Goal: Task Accomplishment & Management: Complete application form

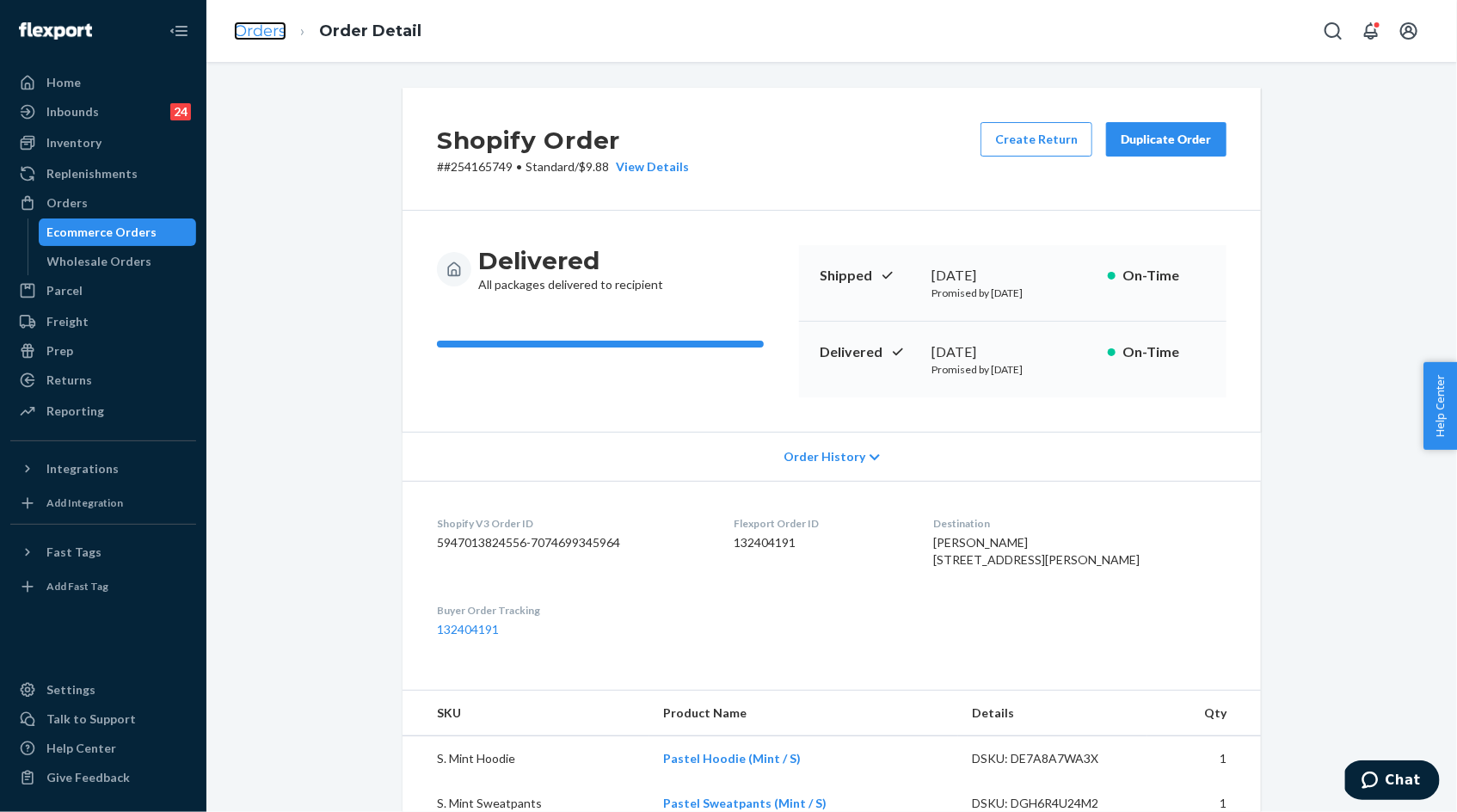
click at [250, 27] on link "Orders" at bounding box center [260, 31] width 53 height 19
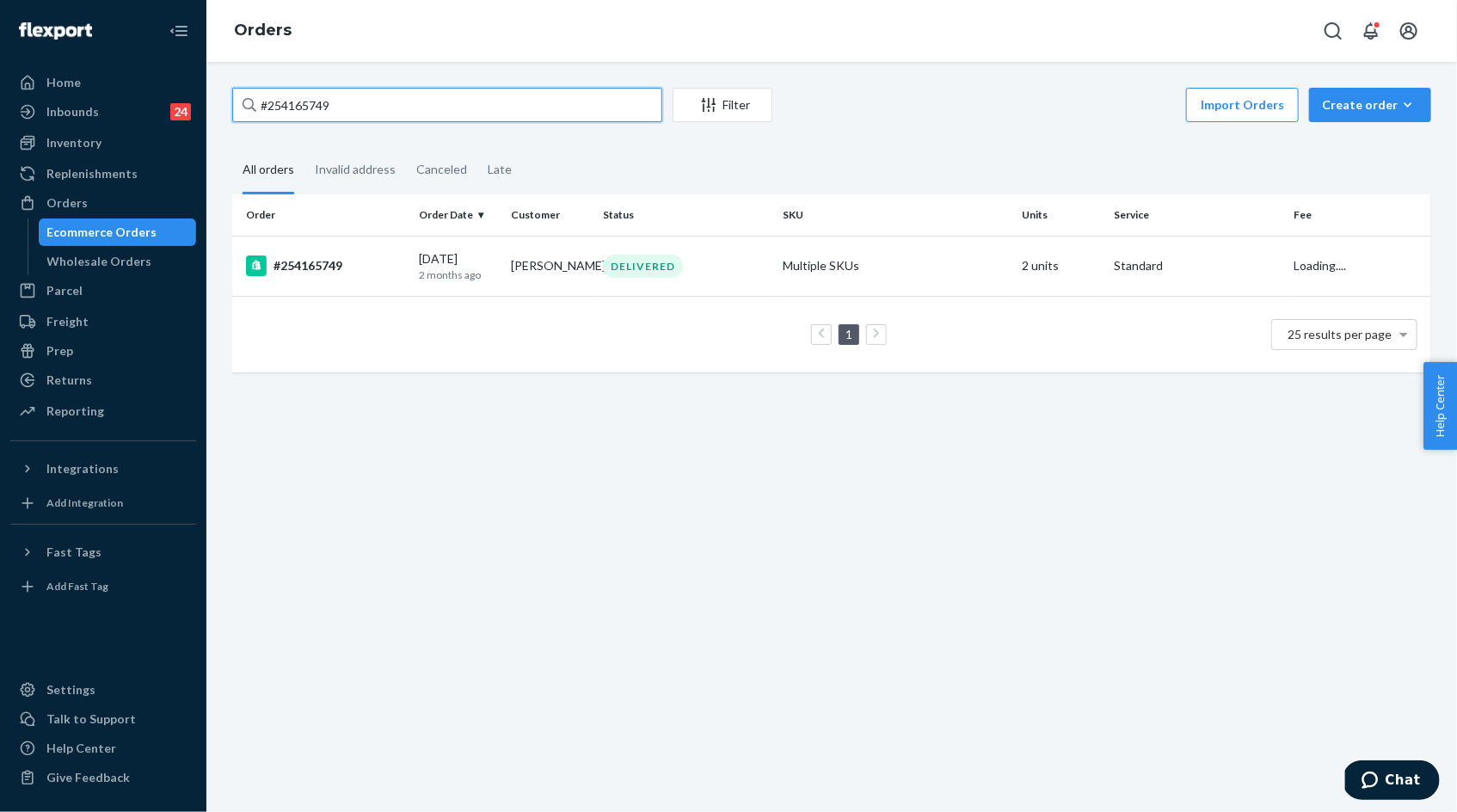
click at [332, 111] on input "#254165749" at bounding box center [446, 105] width 430 height 34
paste input "538875"
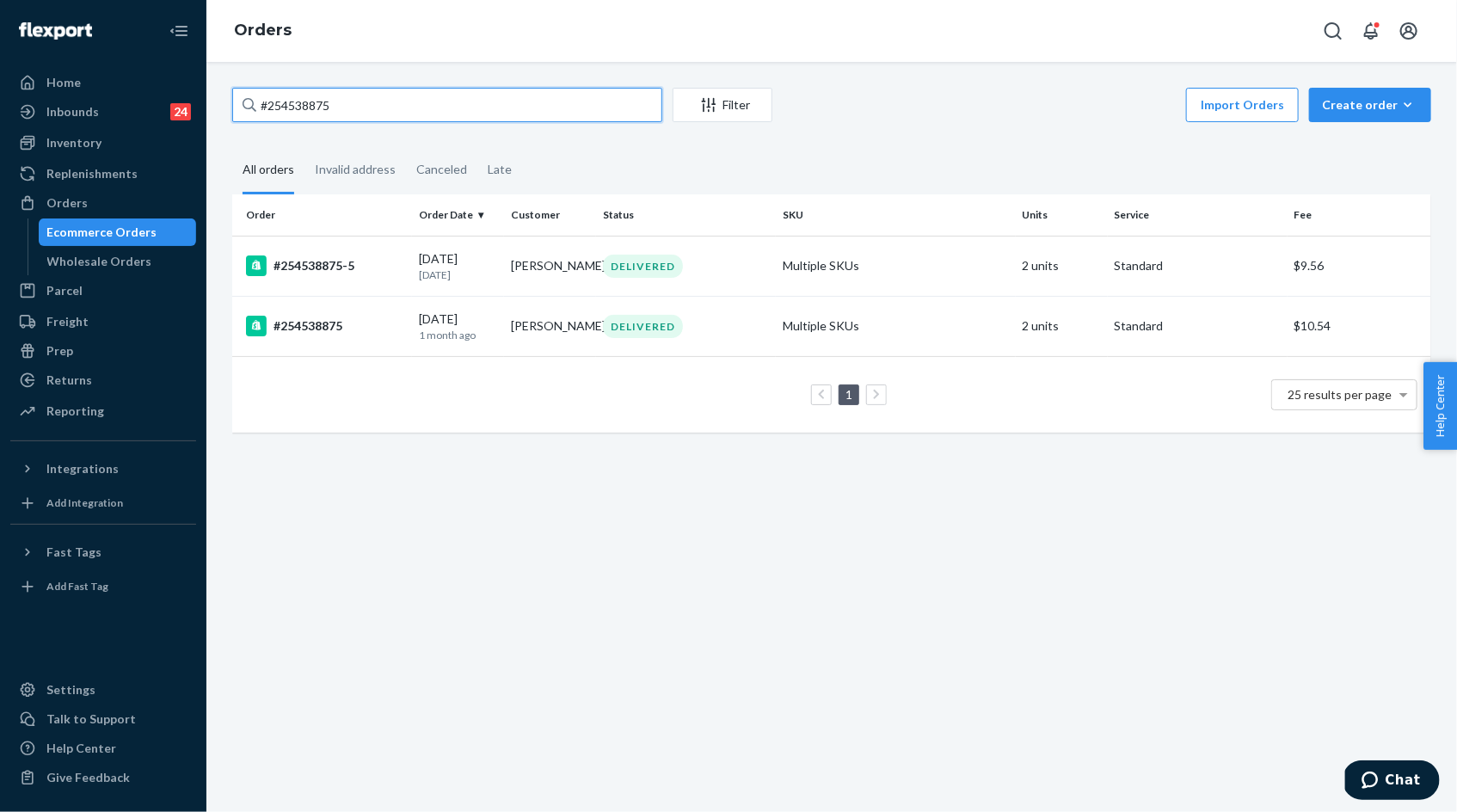
click at [291, 108] on input "#254538875" at bounding box center [446, 105] width 430 height 34
type input "#254538875"
click at [469, 268] on p "[DATE]" at bounding box center [458, 274] width 79 height 14
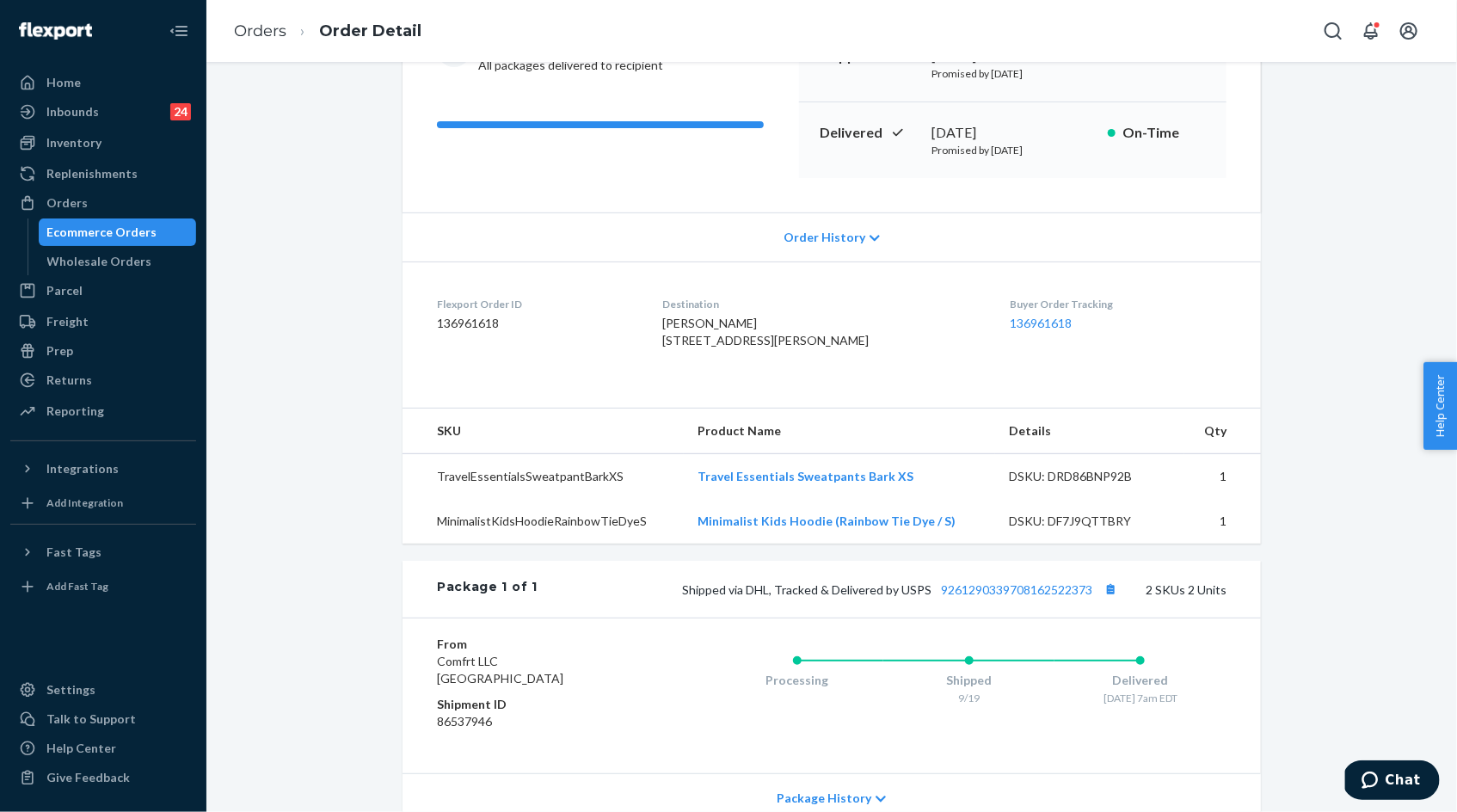
scroll to position [375, 0]
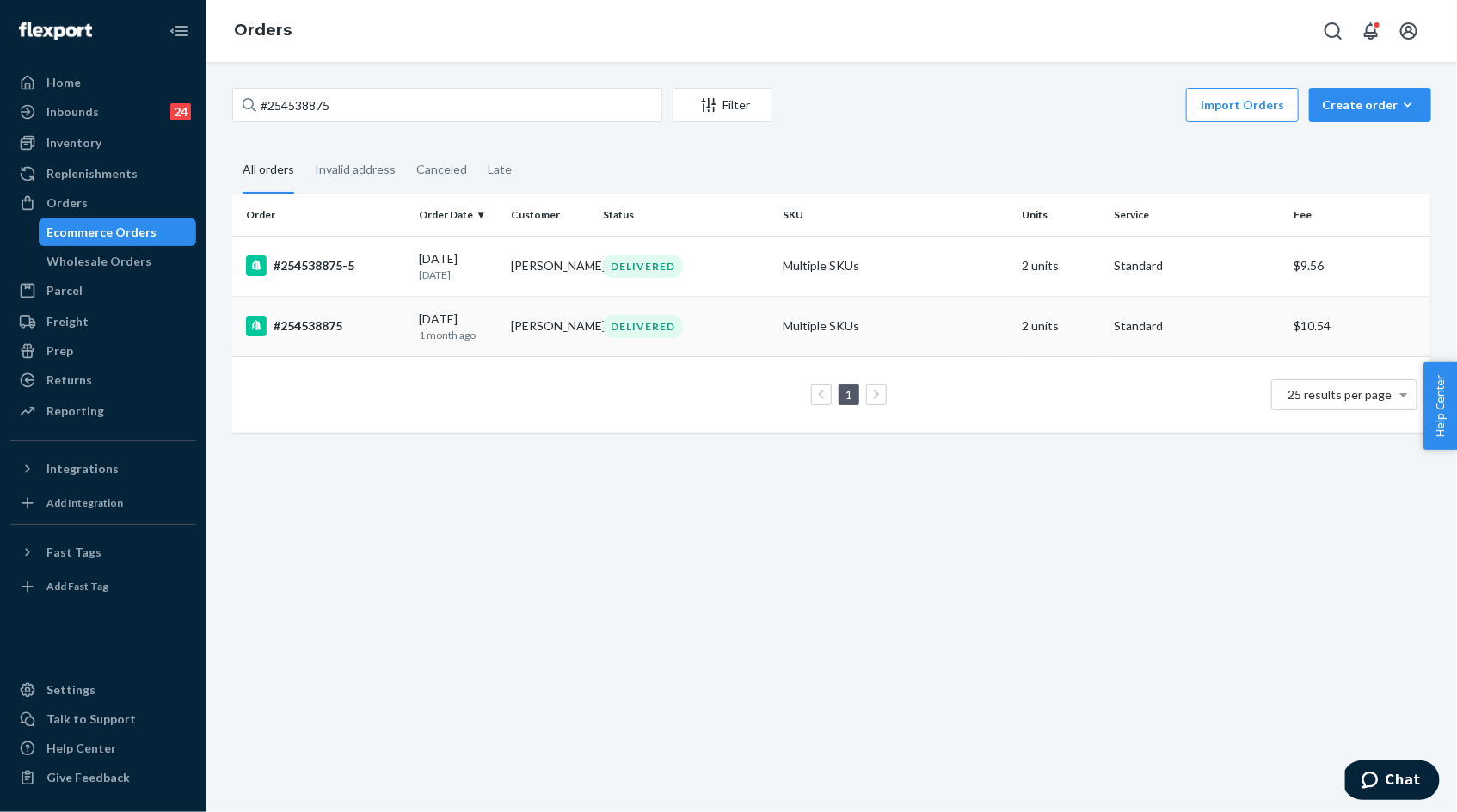
click at [483, 336] on p "1 month ago" at bounding box center [458, 334] width 79 height 14
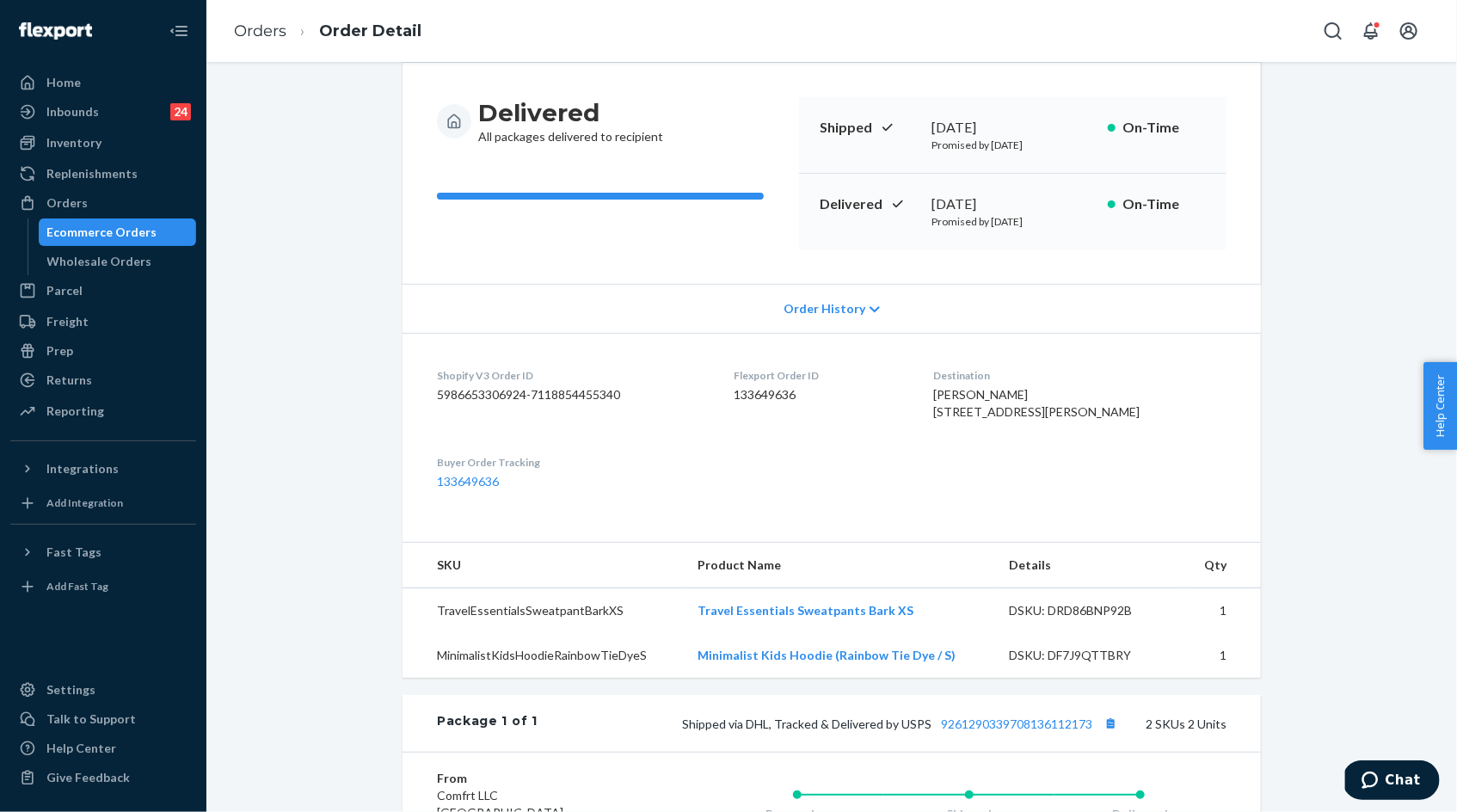
scroll to position [152, 0]
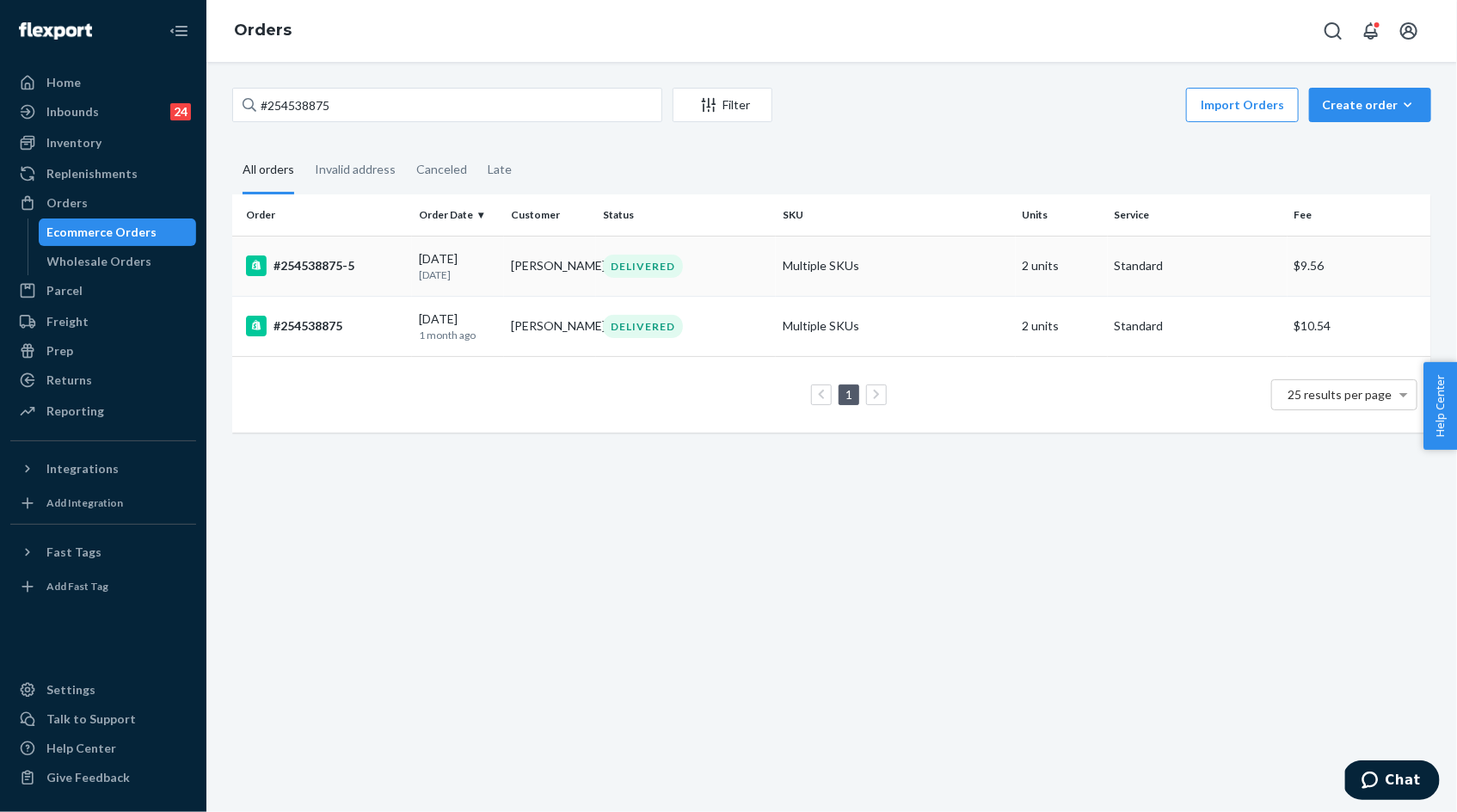
click at [362, 277] on td "#254538875-5" at bounding box center [322, 265] width 180 height 60
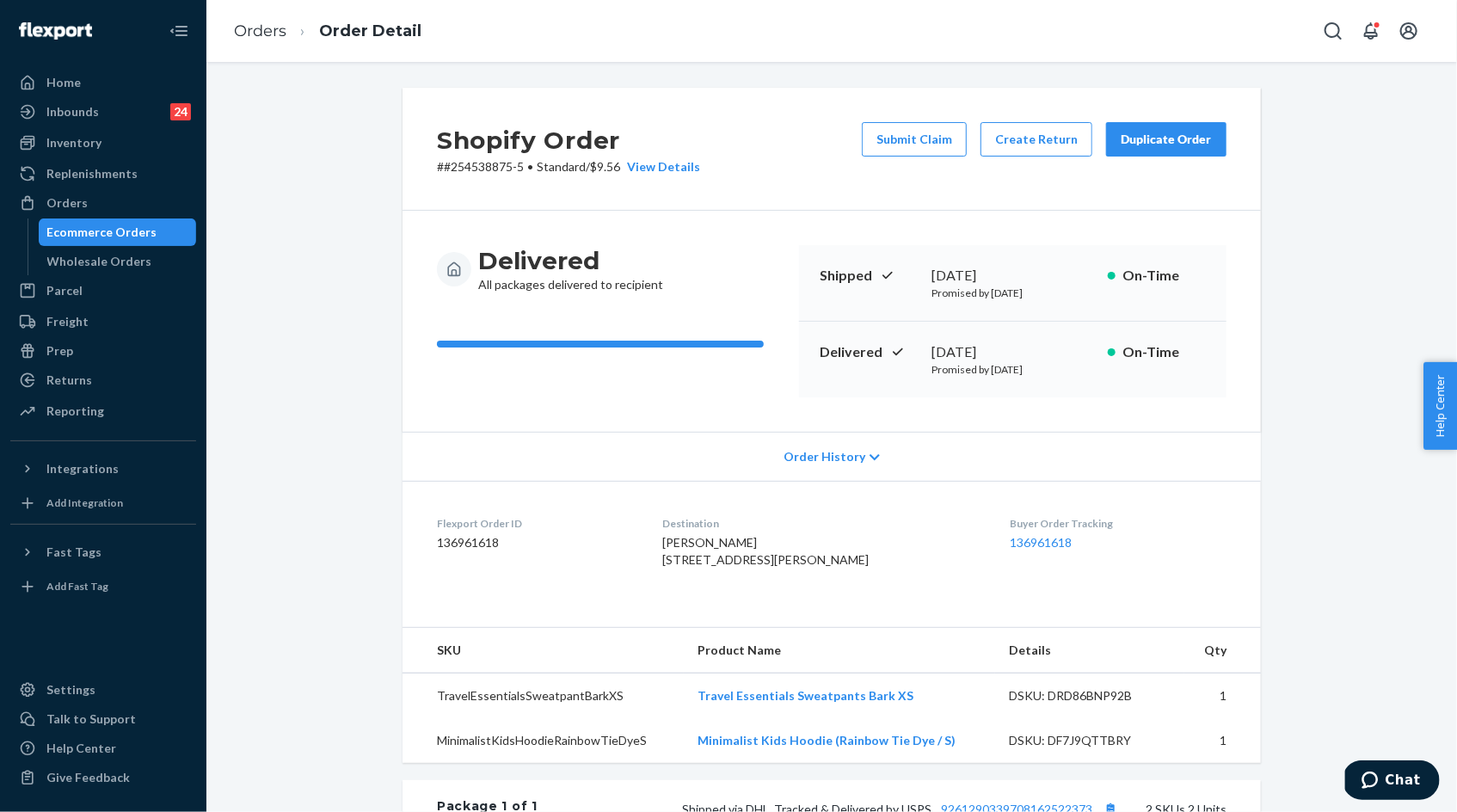
click at [1040, 159] on div "Submit Claim Create Return Duplicate Order" at bounding box center [1044, 149] width 378 height 54
click at [1040, 154] on button "Create Return" at bounding box center [1036, 140] width 112 height 34
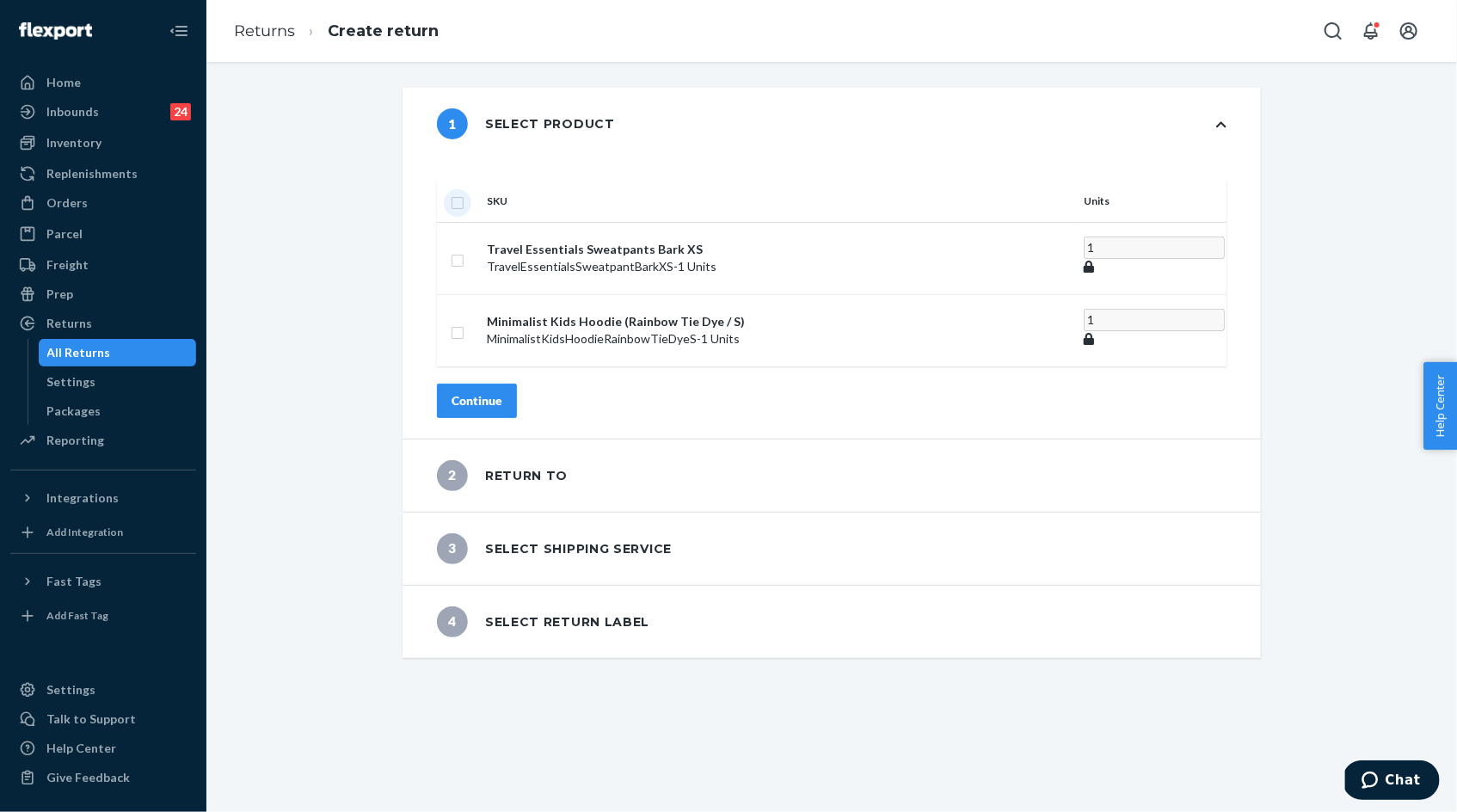
click at [465, 192] on input "checkbox" at bounding box center [458, 200] width 13 height 18
checkbox input "true"
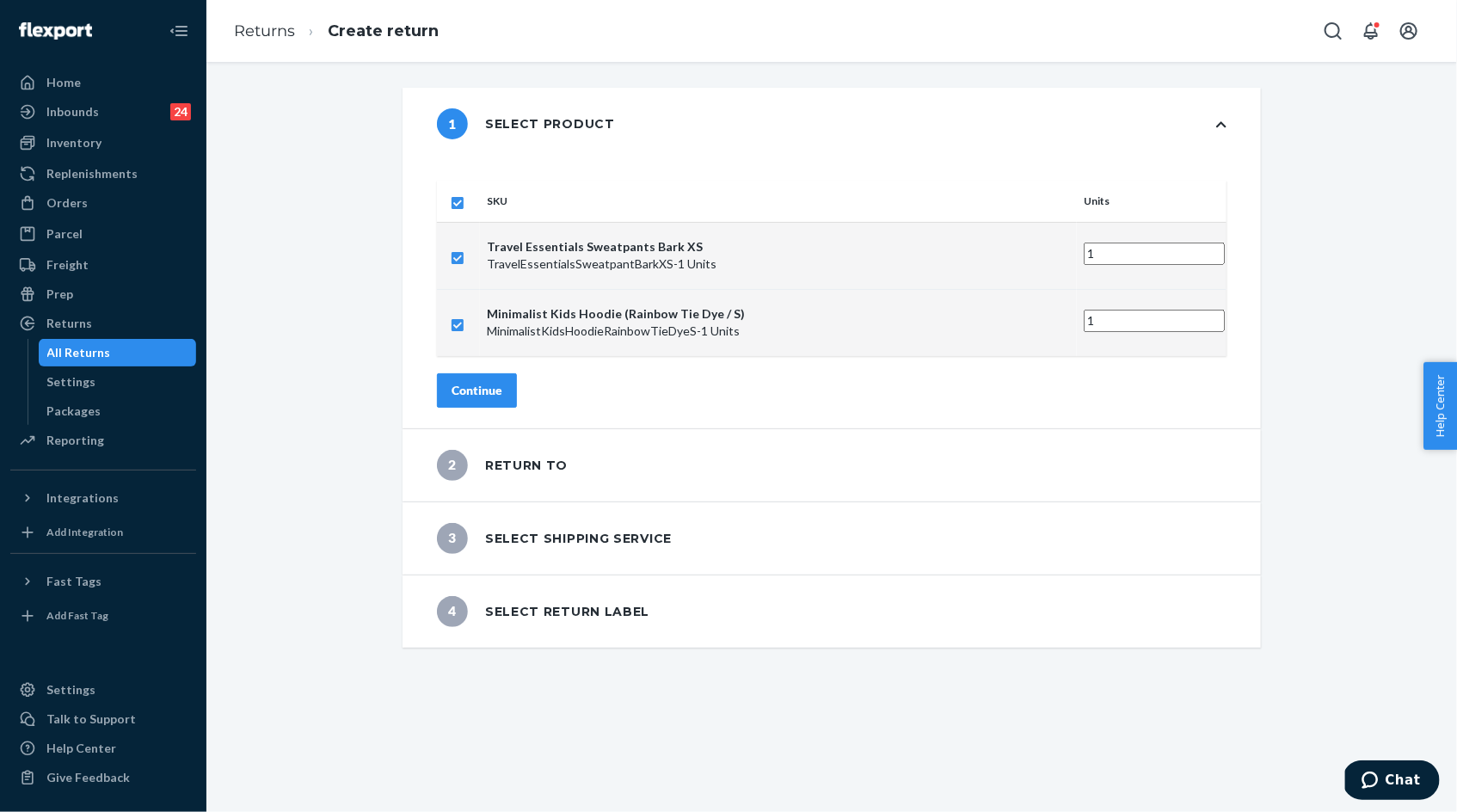
click at [502, 382] on div "Continue" at bounding box center [476, 391] width 51 height 17
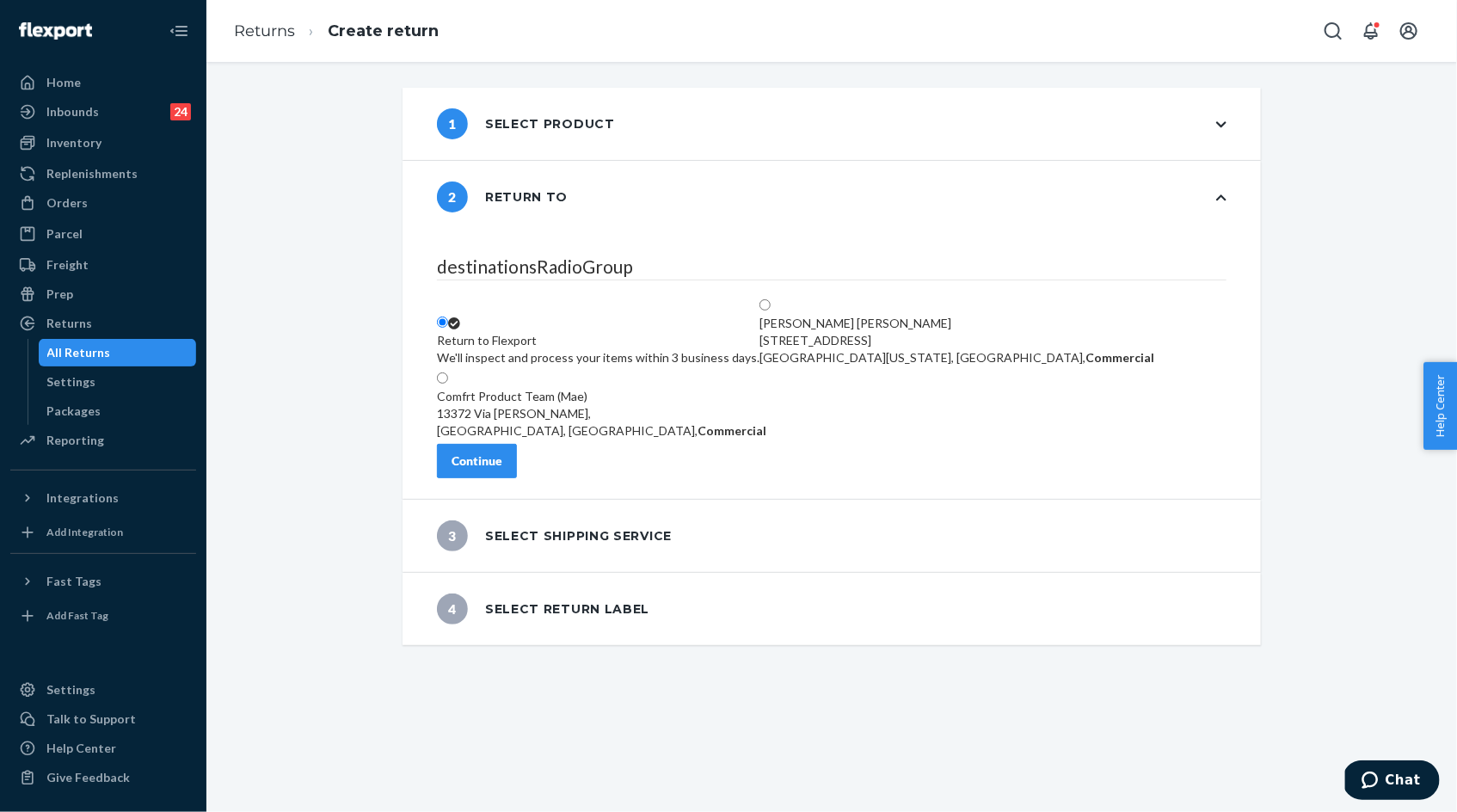
click at [502, 469] on div "Continue" at bounding box center [476, 461] width 51 height 17
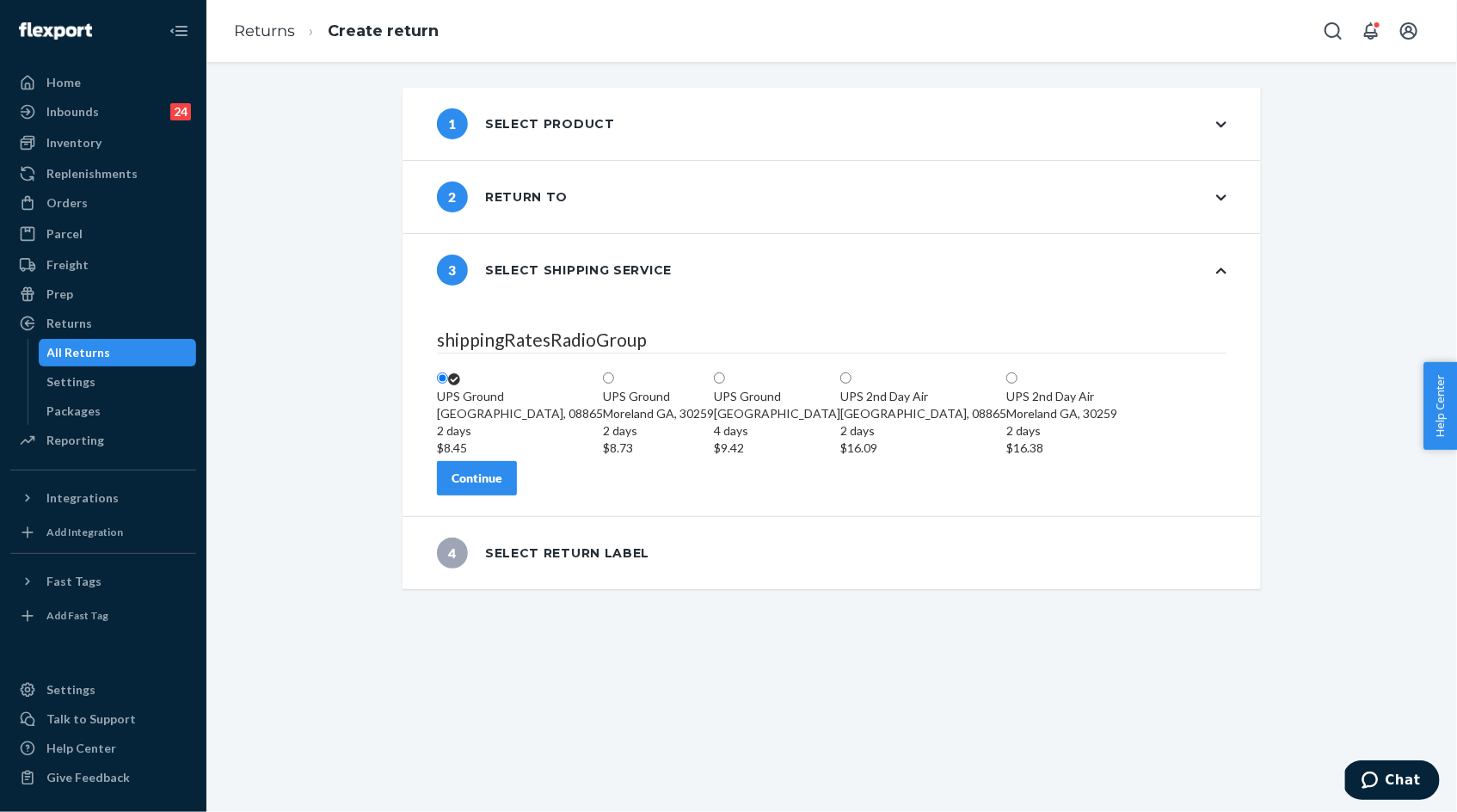
click at [518, 516] on div "shippingRatesRadioGroup [GEOGRAPHIC_DATA] 2 days $8.45 [GEOGRAPHIC_DATA][PERSON…" at bounding box center [831, 411] width 858 height 210
click at [502, 486] on div "Continue" at bounding box center [476, 478] width 51 height 17
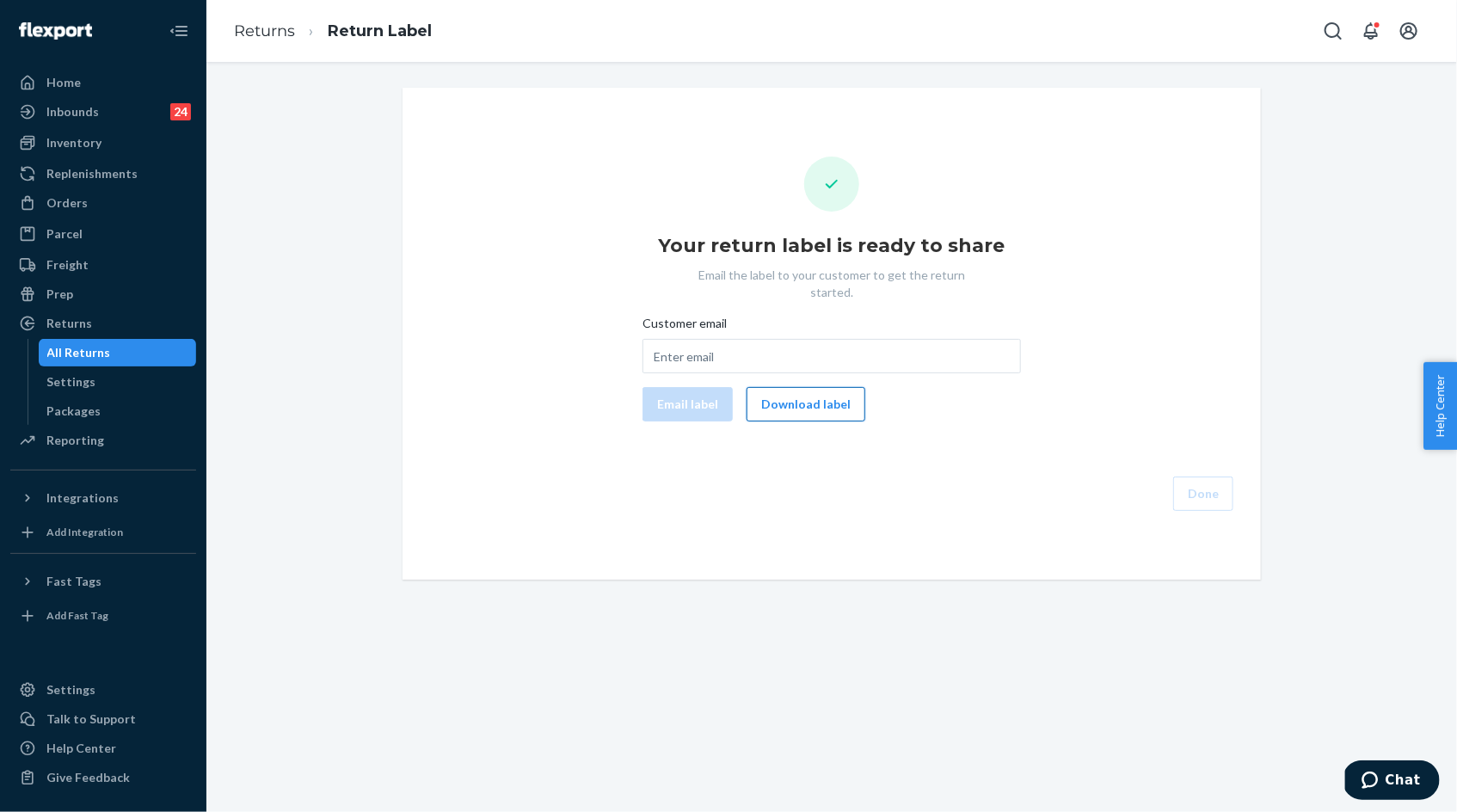
click at [821, 389] on button "Download label" at bounding box center [806, 404] width 119 height 34
click at [285, 39] on li "Returns" at bounding box center [264, 32] width 61 height 22
click at [105, 207] on div "Orders" at bounding box center [103, 202] width 182 height 24
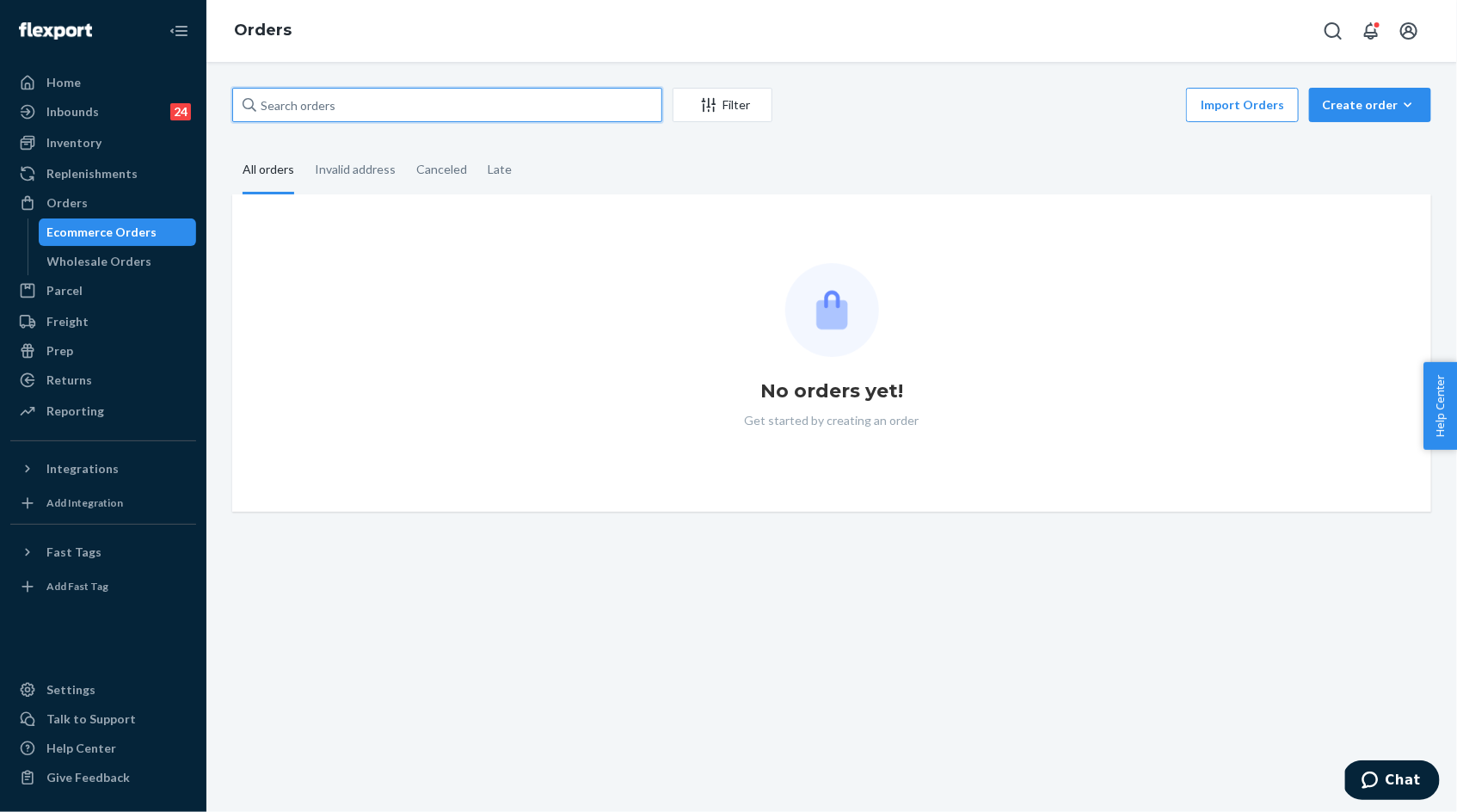
click at [324, 109] on input "text" at bounding box center [446, 105] width 430 height 34
paste input "254307398"
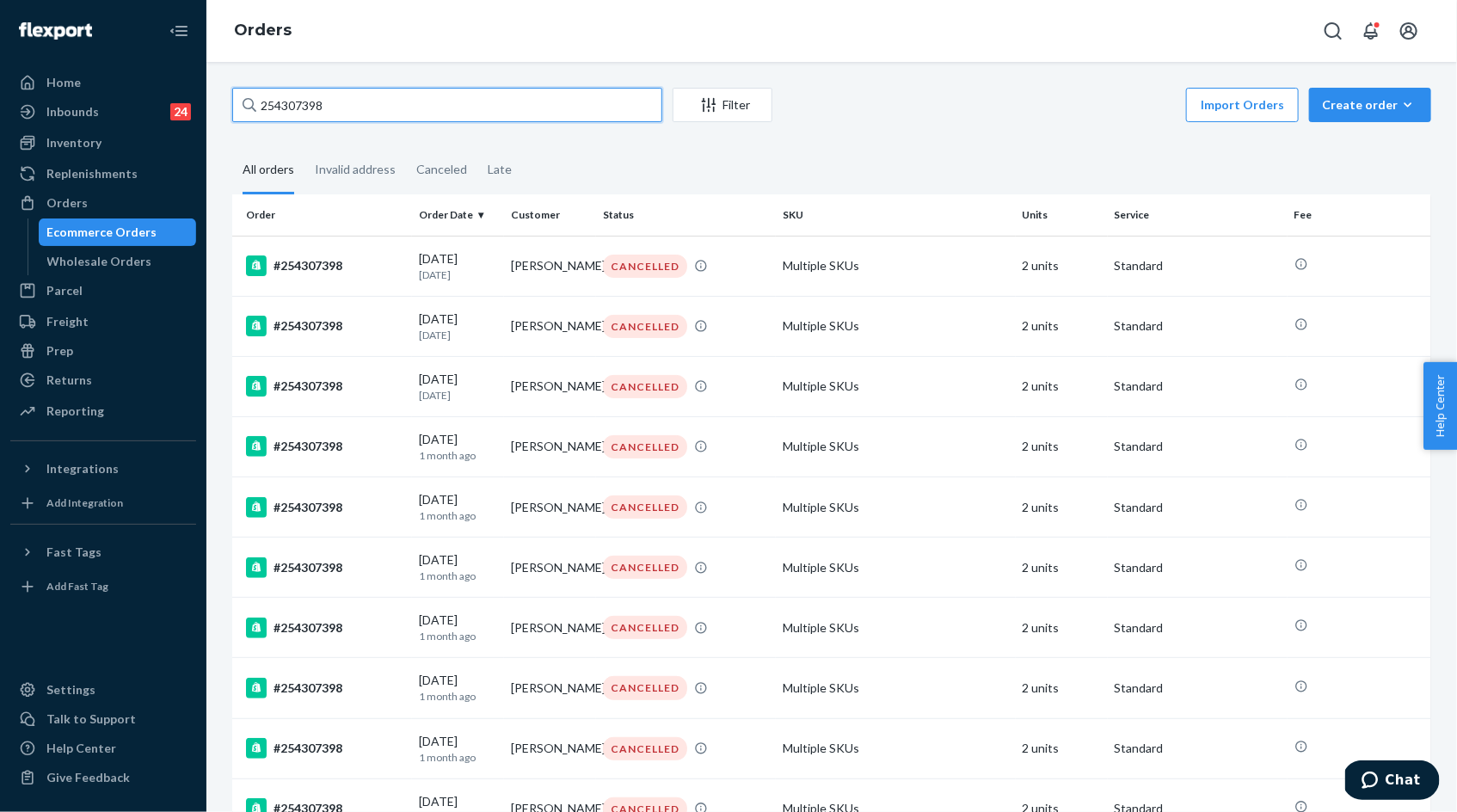
click at [288, 109] on input "254307398" at bounding box center [446, 105] width 430 height 34
paste input "5248735"
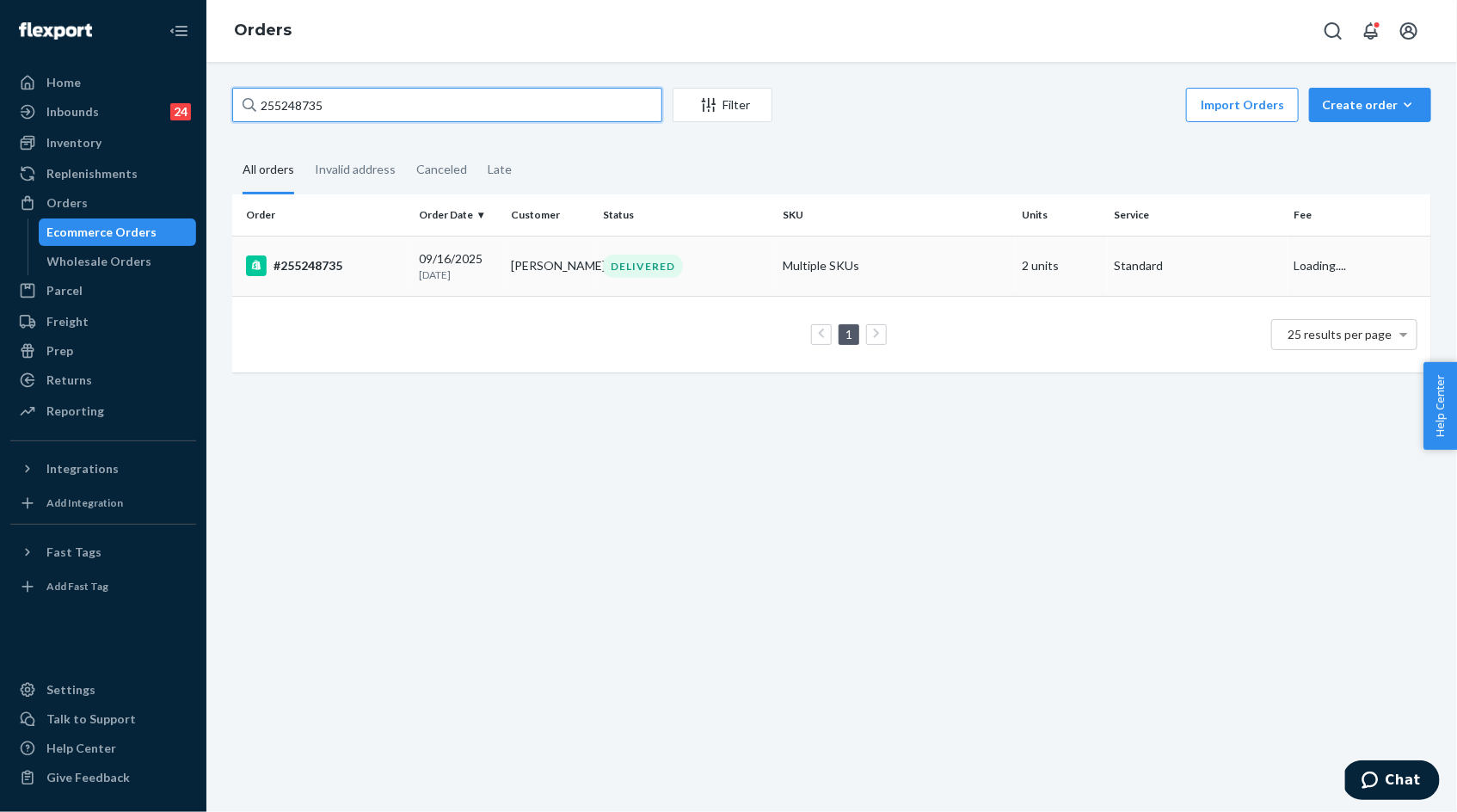
type input "255248735"
click at [456, 270] on p "8 days ago" at bounding box center [458, 274] width 79 height 14
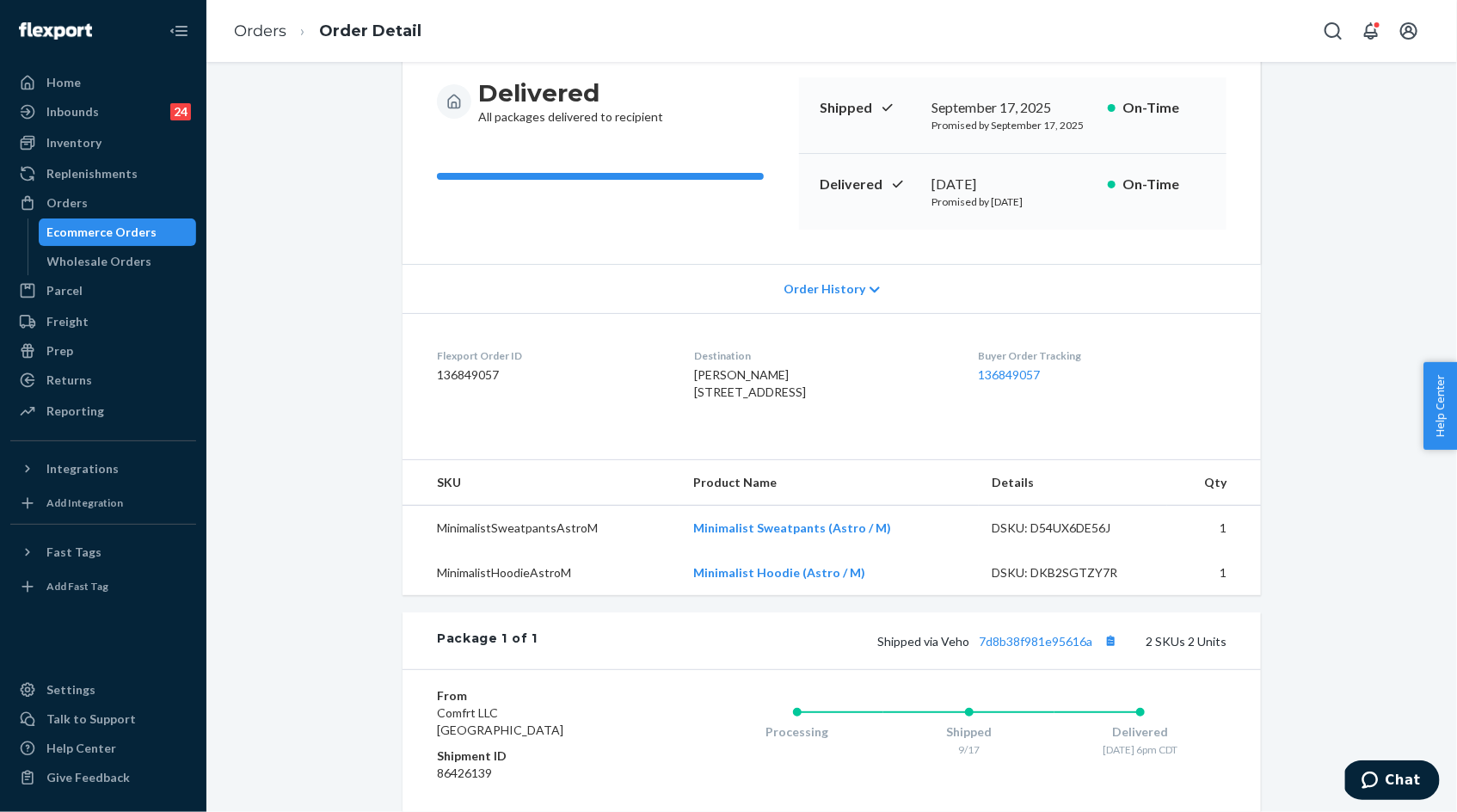
scroll to position [211, 0]
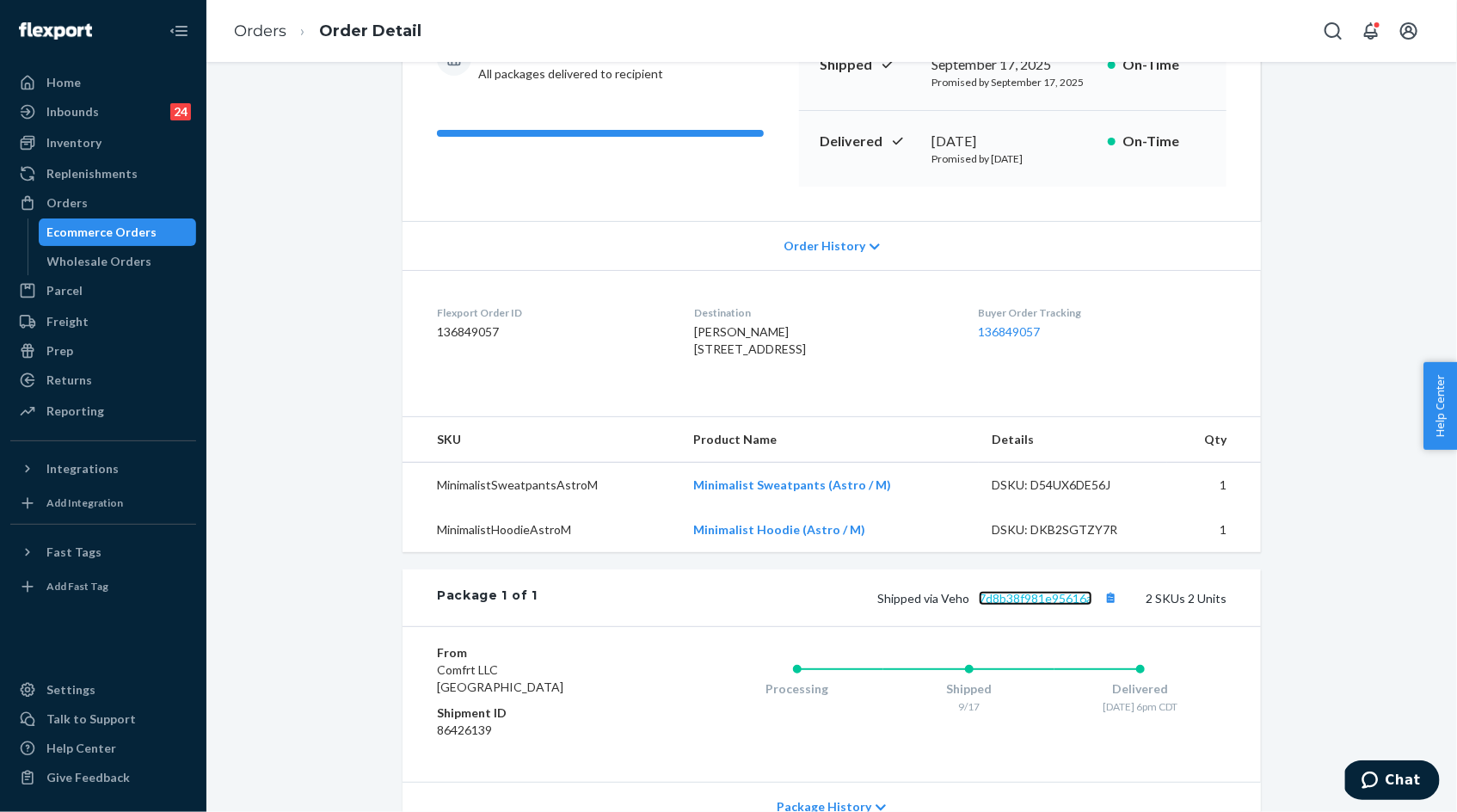
click at [1024, 605] on link "7d8b38f981e95616a" at bounding box center [1036, 598] width 114 height 14
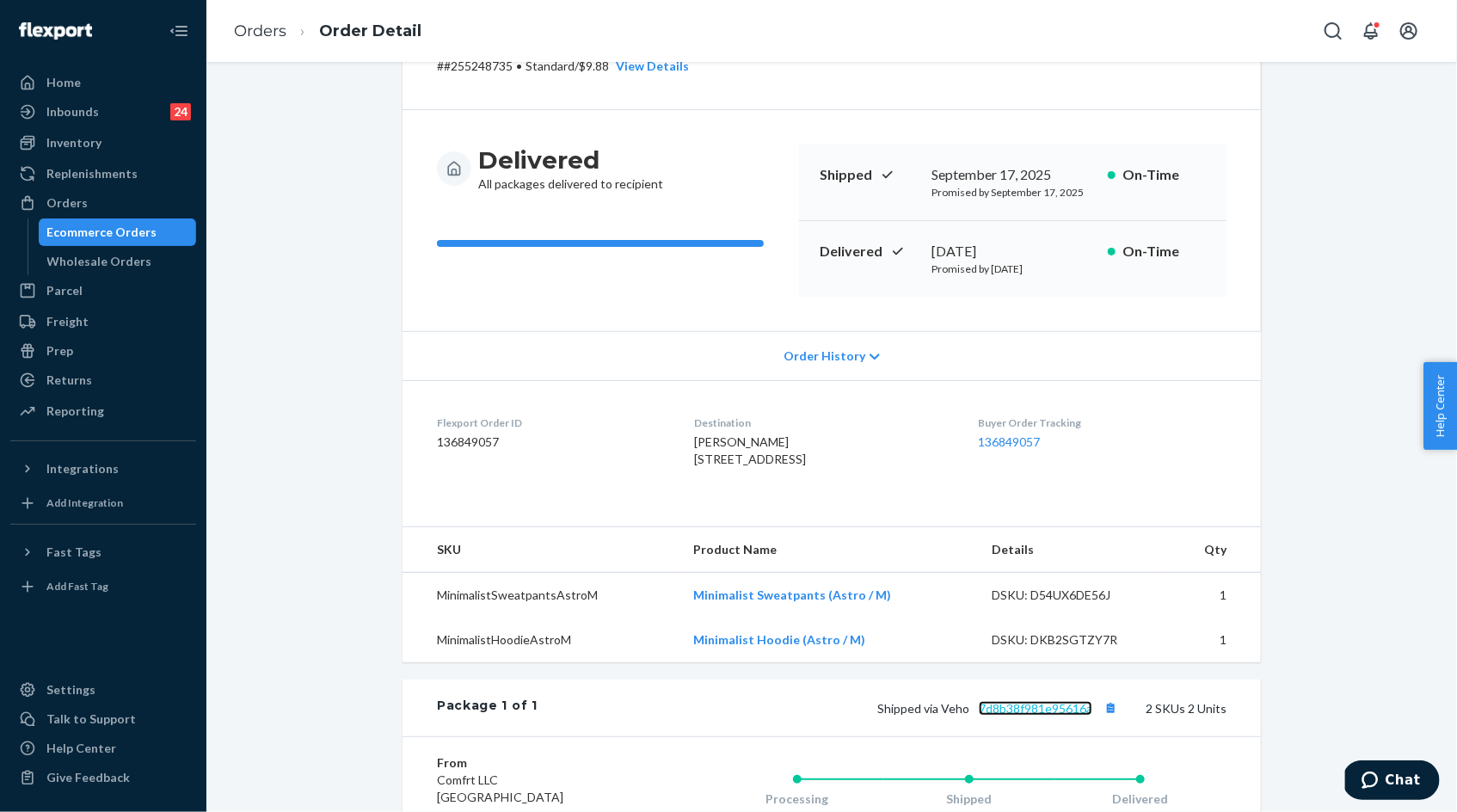
scroll to position [0, 0]
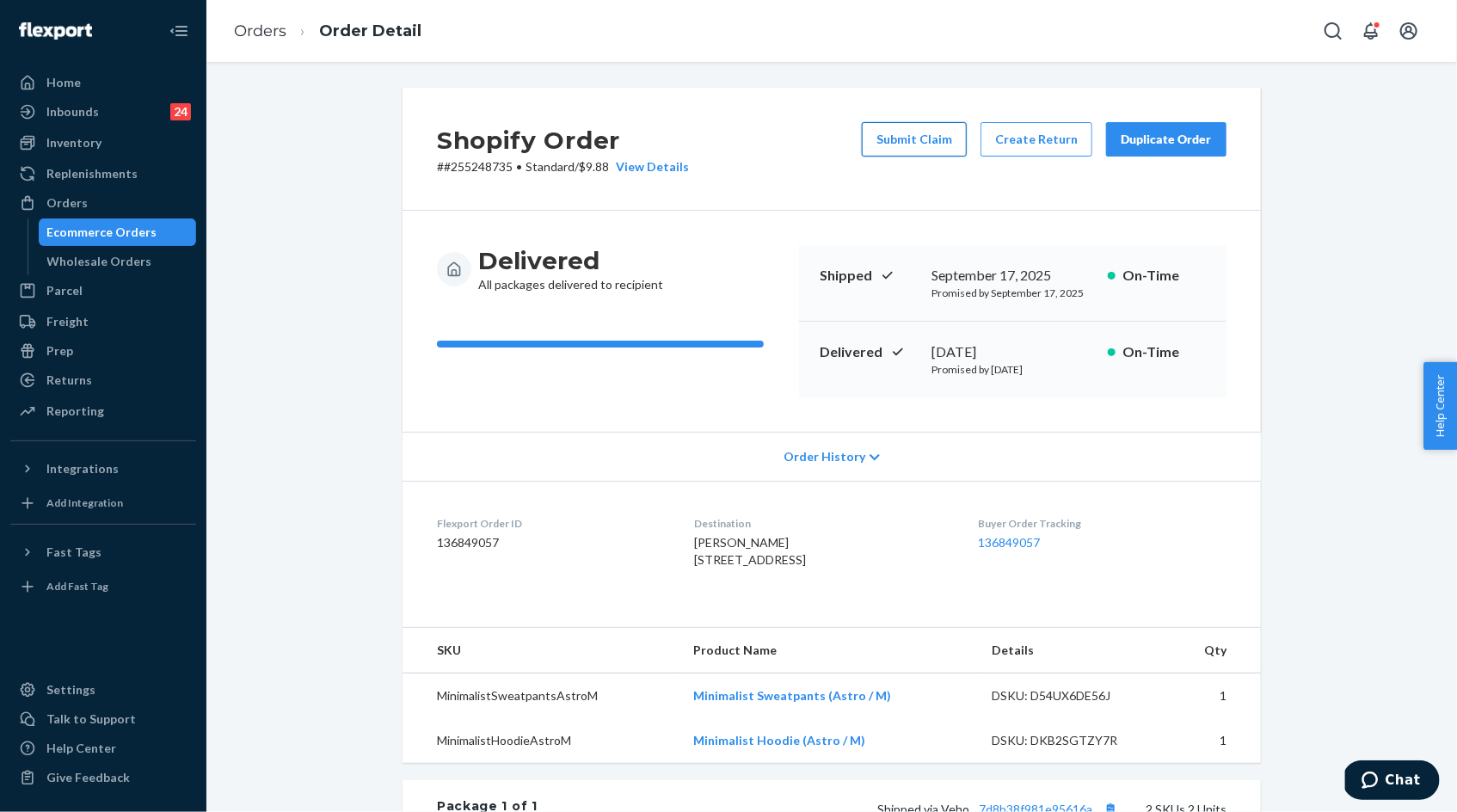
click at [935, 146] on button "Submit Claim" at bounding box center [915, 140] width 105 height 34
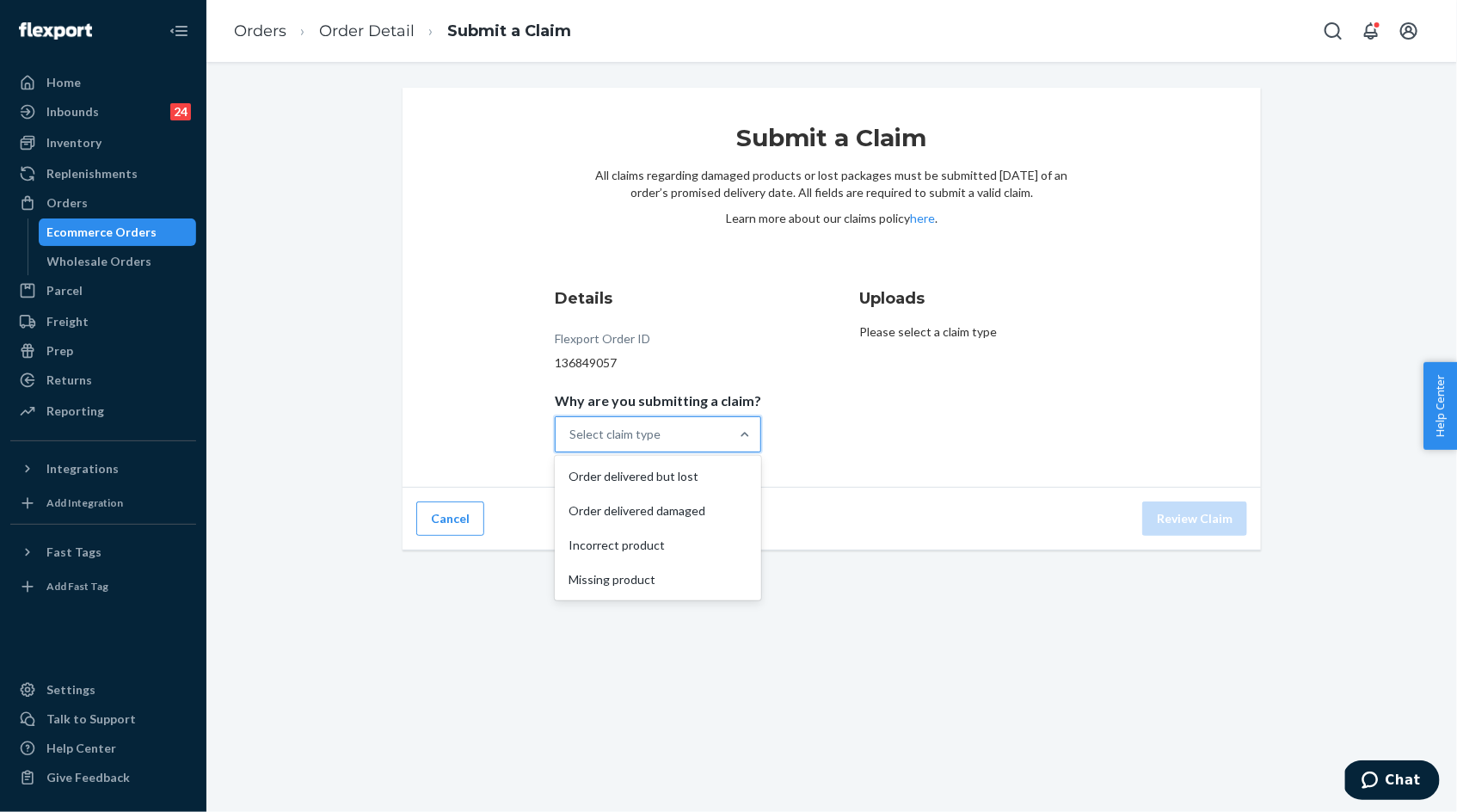
click at [649, 441] on div "Select claim type" at bounding box center [614, 434] width 91 height 17
click at [571, 441] on input "Why are you submitting a claim? option Order delivered but lost focused, 1 of 4…" at bounding box center [570, 434] width 2 height 17
click at [649, 472] on div "Order delivered but lost" at bounding box center [658, 477] width 199 height 34
click at [571, 442] on input "Why are you submitting a claim? option Order delivered but lost focused, 0 of 4…" at bounding box center [570, 434] width 2 height 17
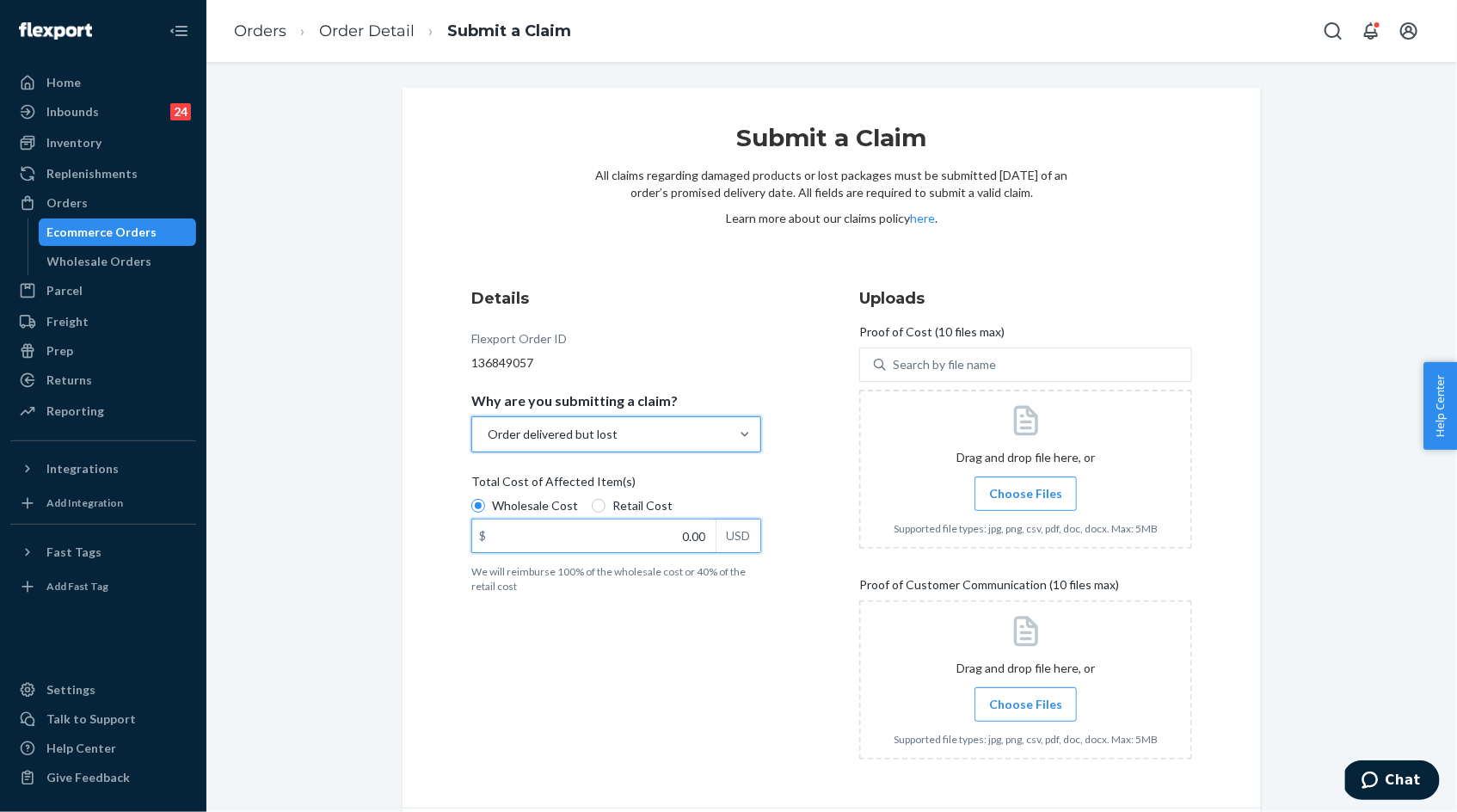
click at [641, 530] on input "0.00" at bounding box center [594, 535] width 243 height 33
paste input "255,248,735"
type input "255,248,735.00"
drag, startPoint x: 591, startPoint y: 534, endPoint x: 744, endPoint y: 535, distance: 153.0
click at [739, 534] on div "$ 255,248,735.00 USD" at bounding box center [616, 535] width 290 height 34
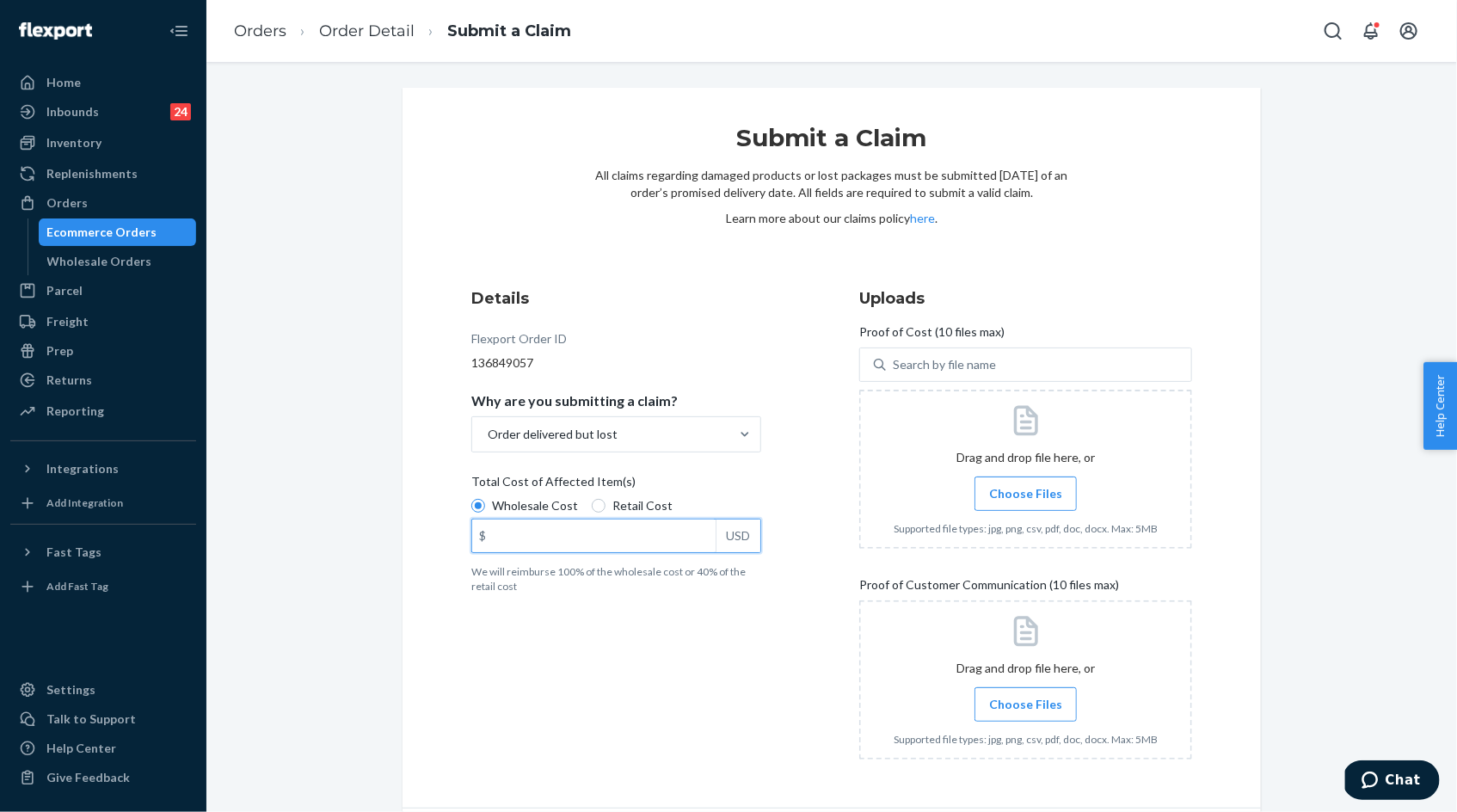
click at [703, 539] on input "$ USD" at bounding box center [594, 535] width 243 height 33
type input "79.00"
click at [1041, 494] on span "Choose Files" at bounding box center [1026, 493] width 73 height 17
click at [1026, 494] on input "Choose Files" at bounding box center [1025, 494] width 1 height 19
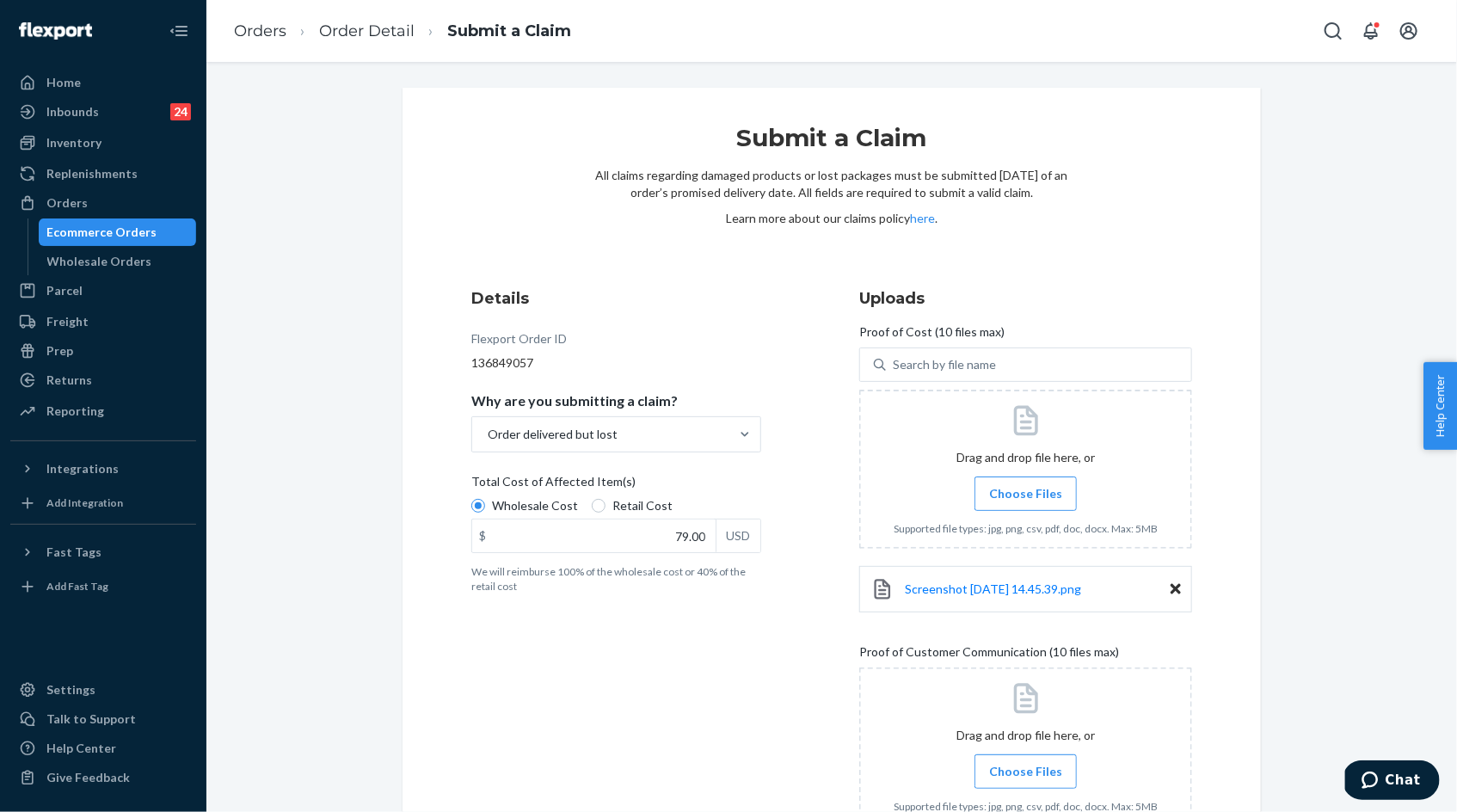
click at [1017, 476] on label "Choose Files" at bounding box center [1025, 493] width 102 height 34
click at [1025, 485] on input "Choose Files" at bounding box center [1025, 494] width 1 height 19
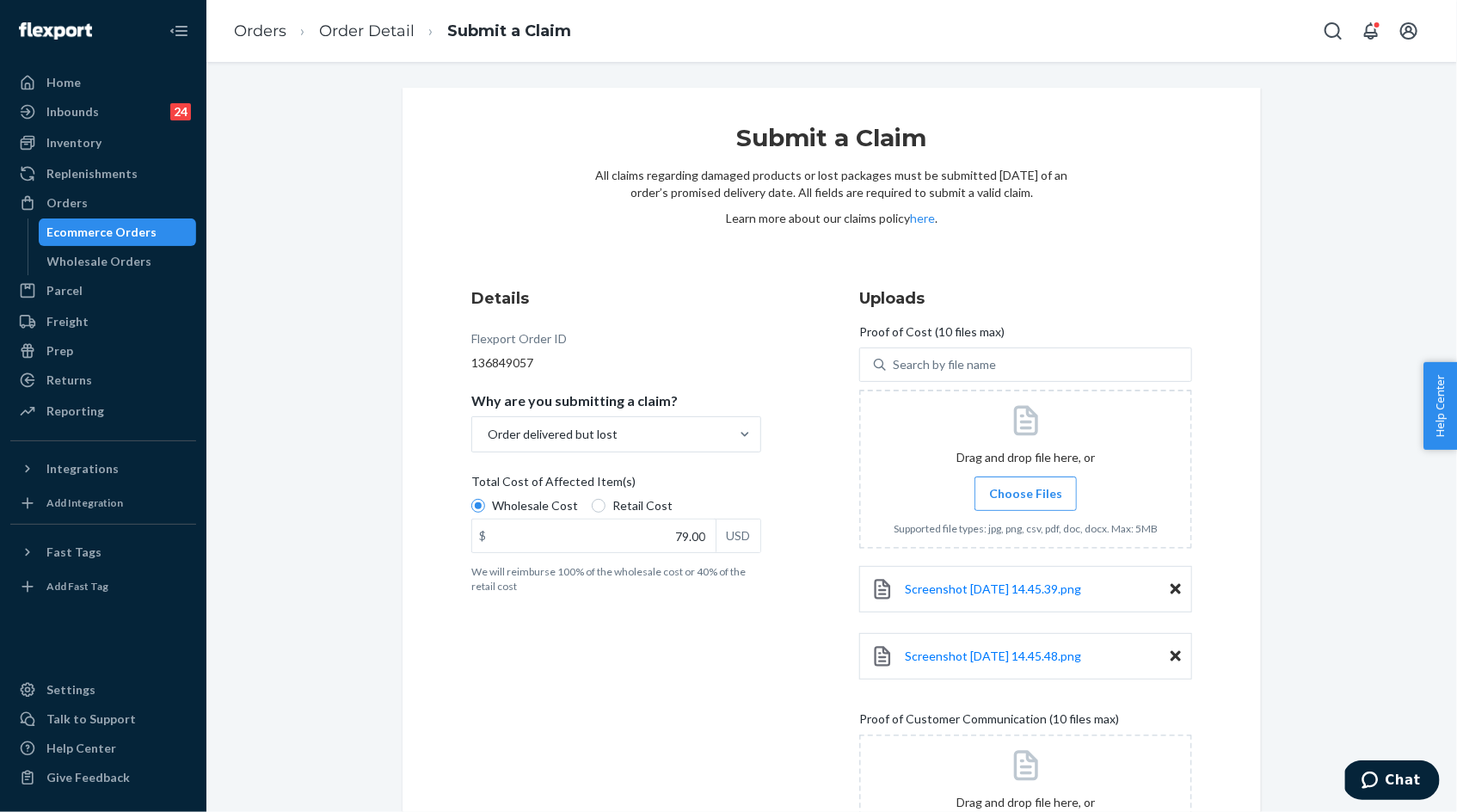
scroll to position [190, 0]
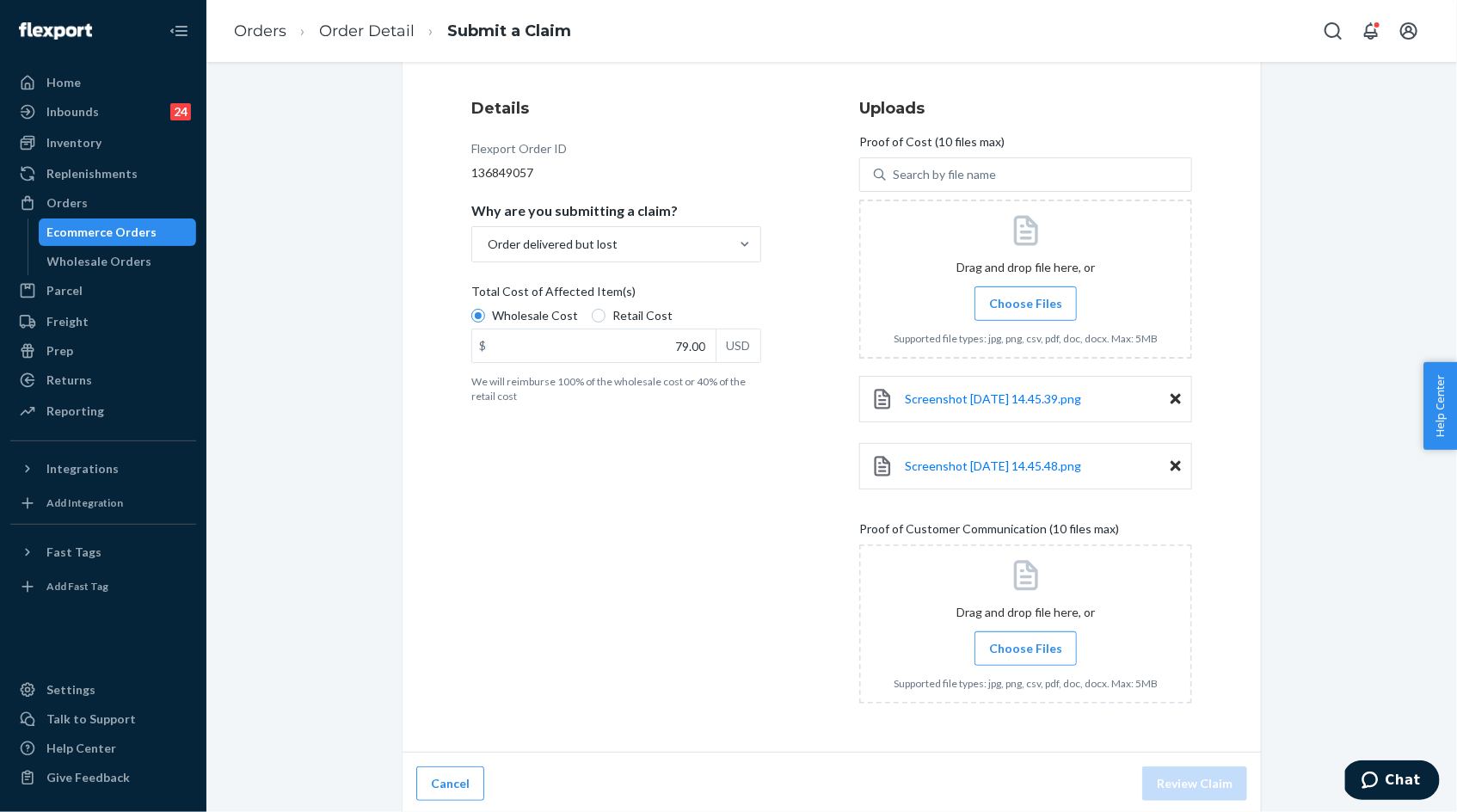
click at [1033, 654] on label "Choose Files" at bounding box center [1025, 648] width 102 height 34
click at [1026, 654] on input "Choose Files" at bounding box center [1025, 648] width 1 height 19
click at [1033, 633] on label "Choose Files" at bounding box center [1025, 648] width 102 height 34
click at [1026, 639] on input "Choose Files" at bounding box center [1025, 648] width 1 height 19
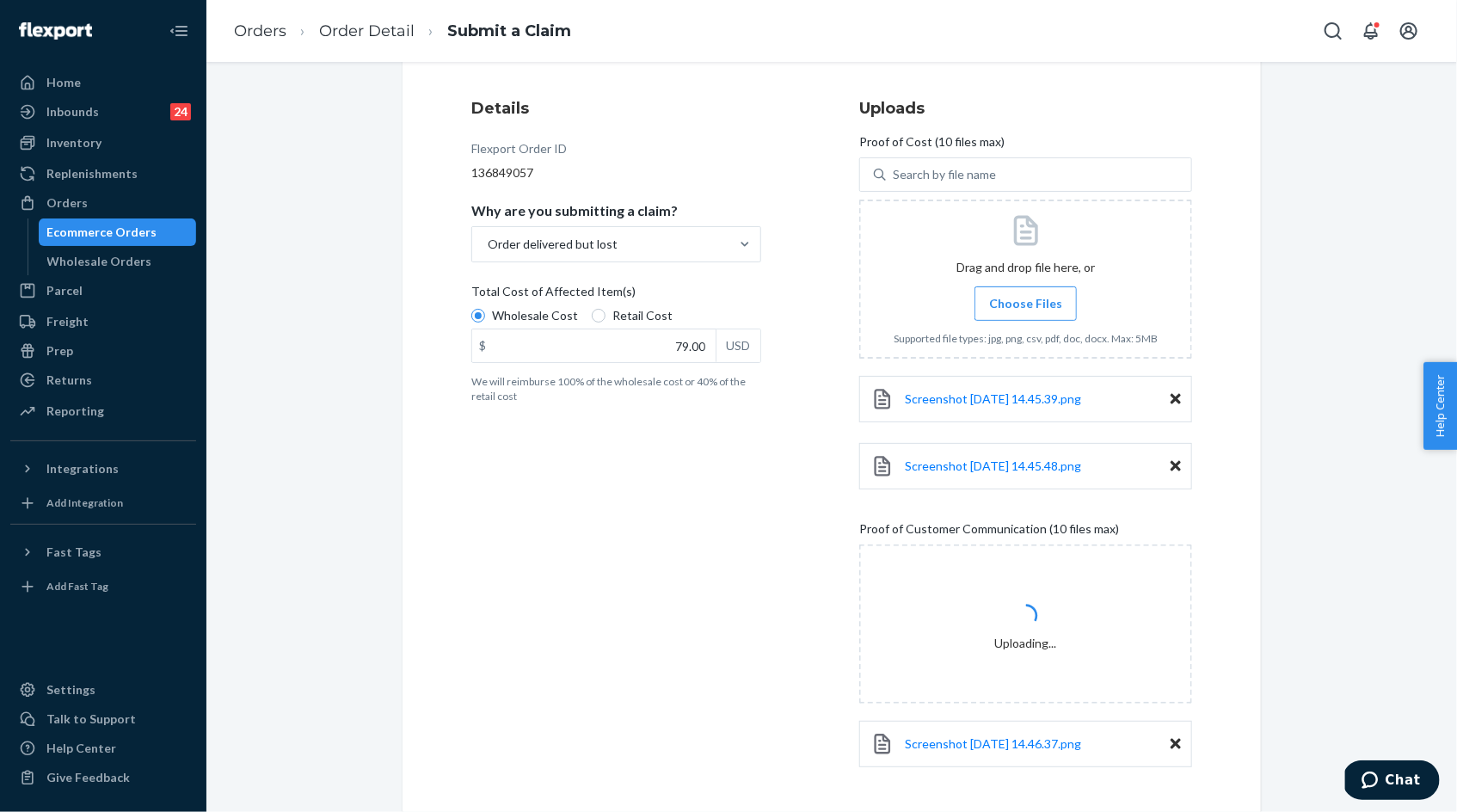
scroll to position [257, 0]
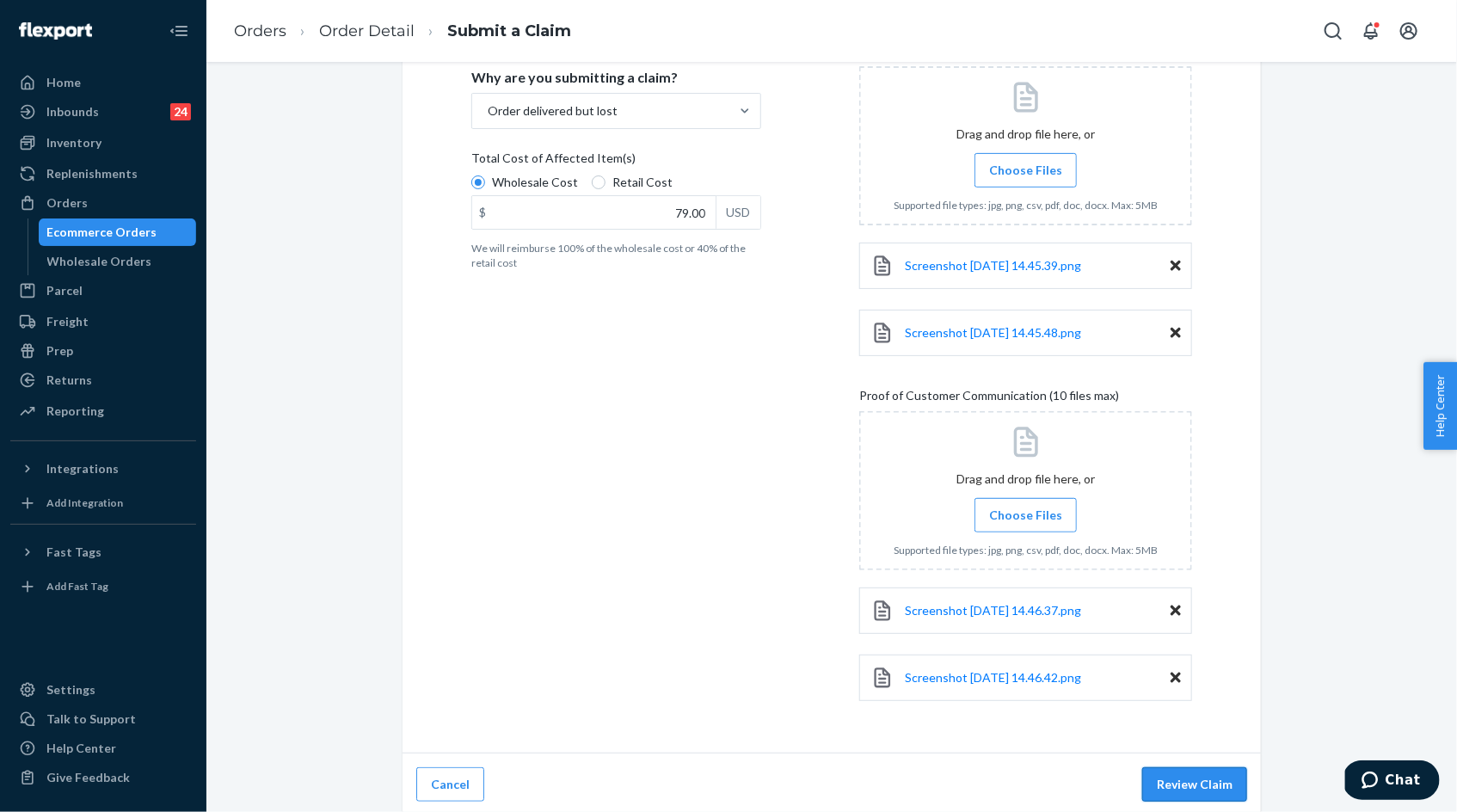
click at [1174, 779] on button "Review Claim" at bounding box center [1195, 784] width 105 height 34
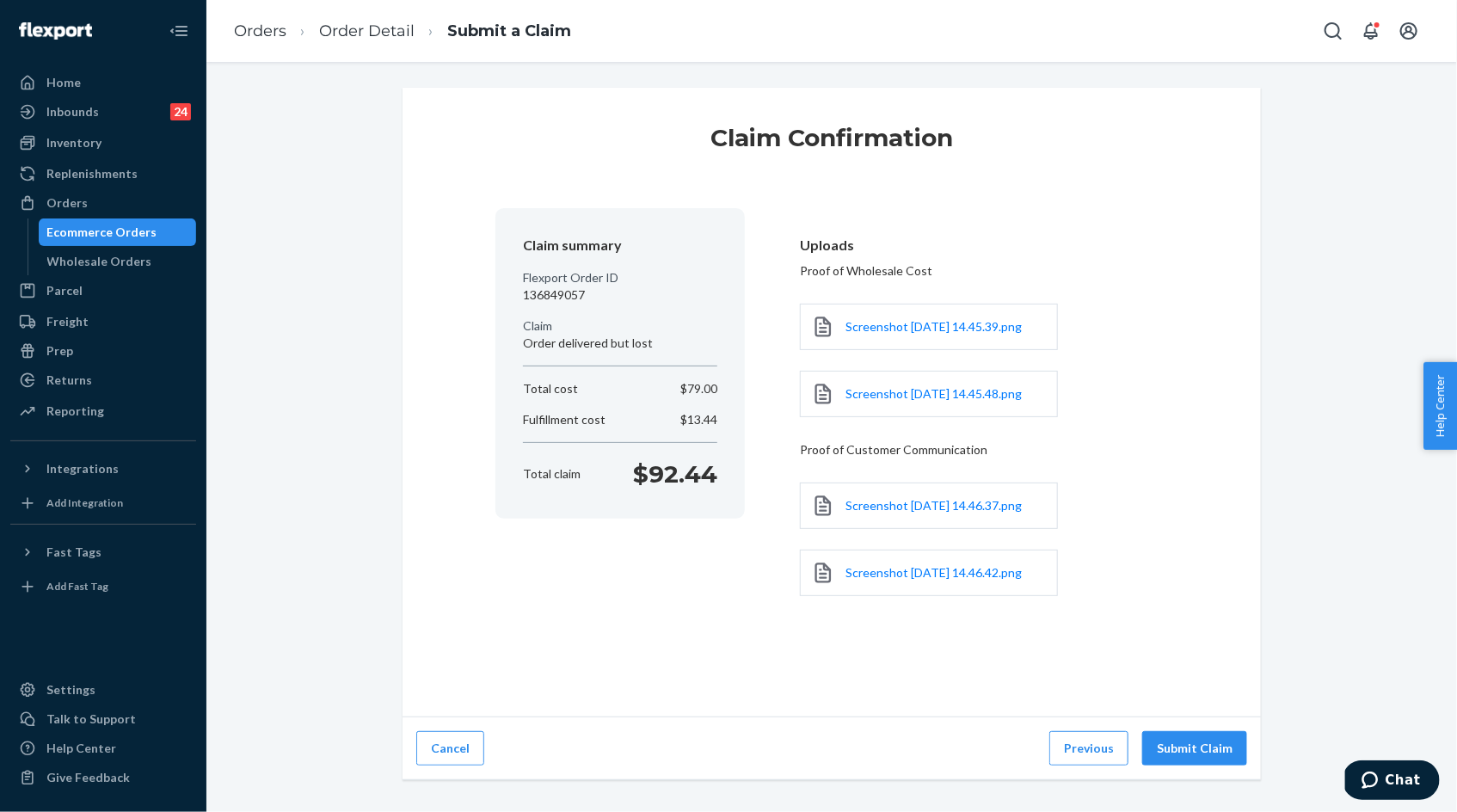
scroll to position [4, 0]
click at [1174, 765] on button "Submit Claim" at bounding box center [1195, 748] width 105 height 34
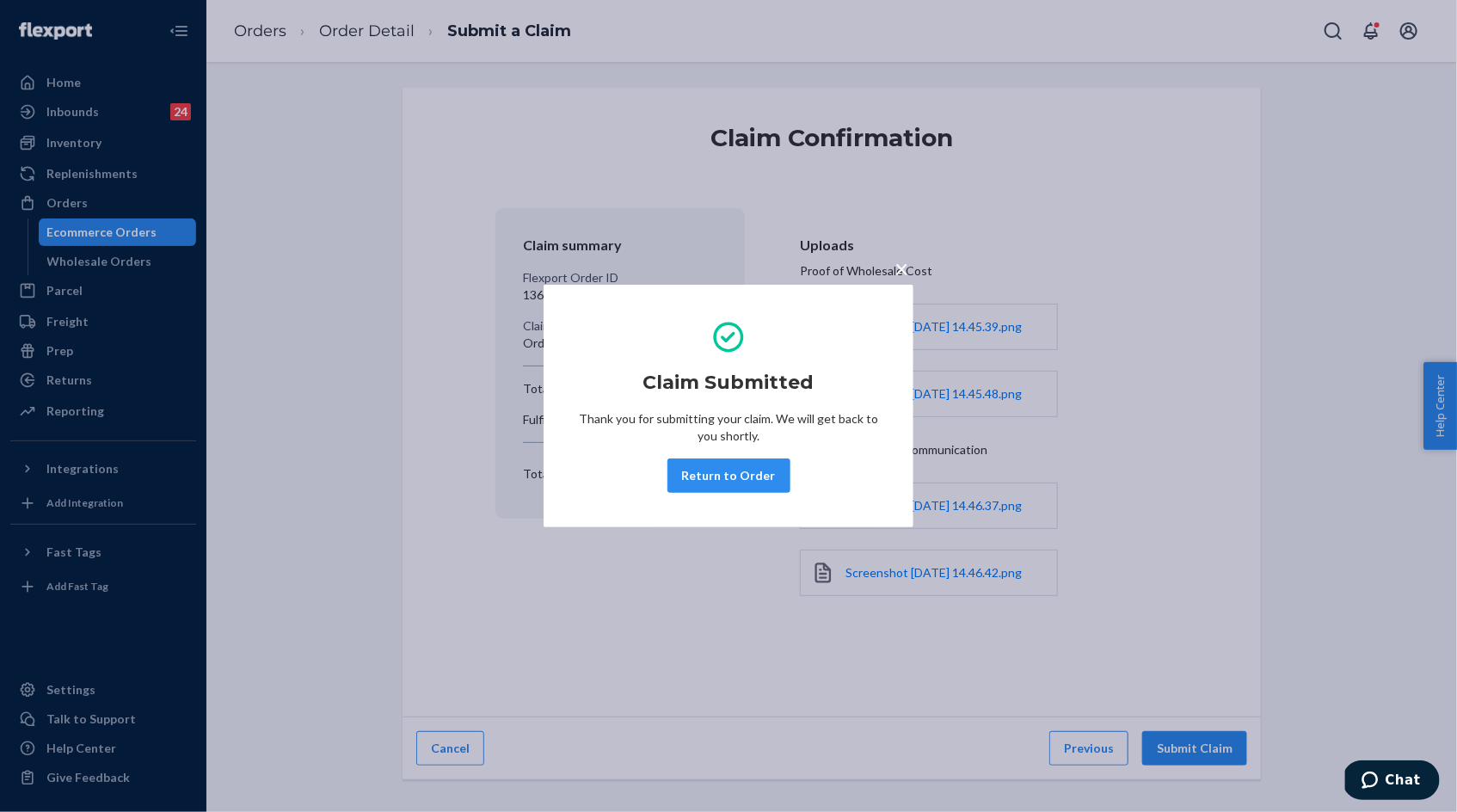
click at [902, 268] on span "×" at bounding box center [901, 268] width 13 height 30
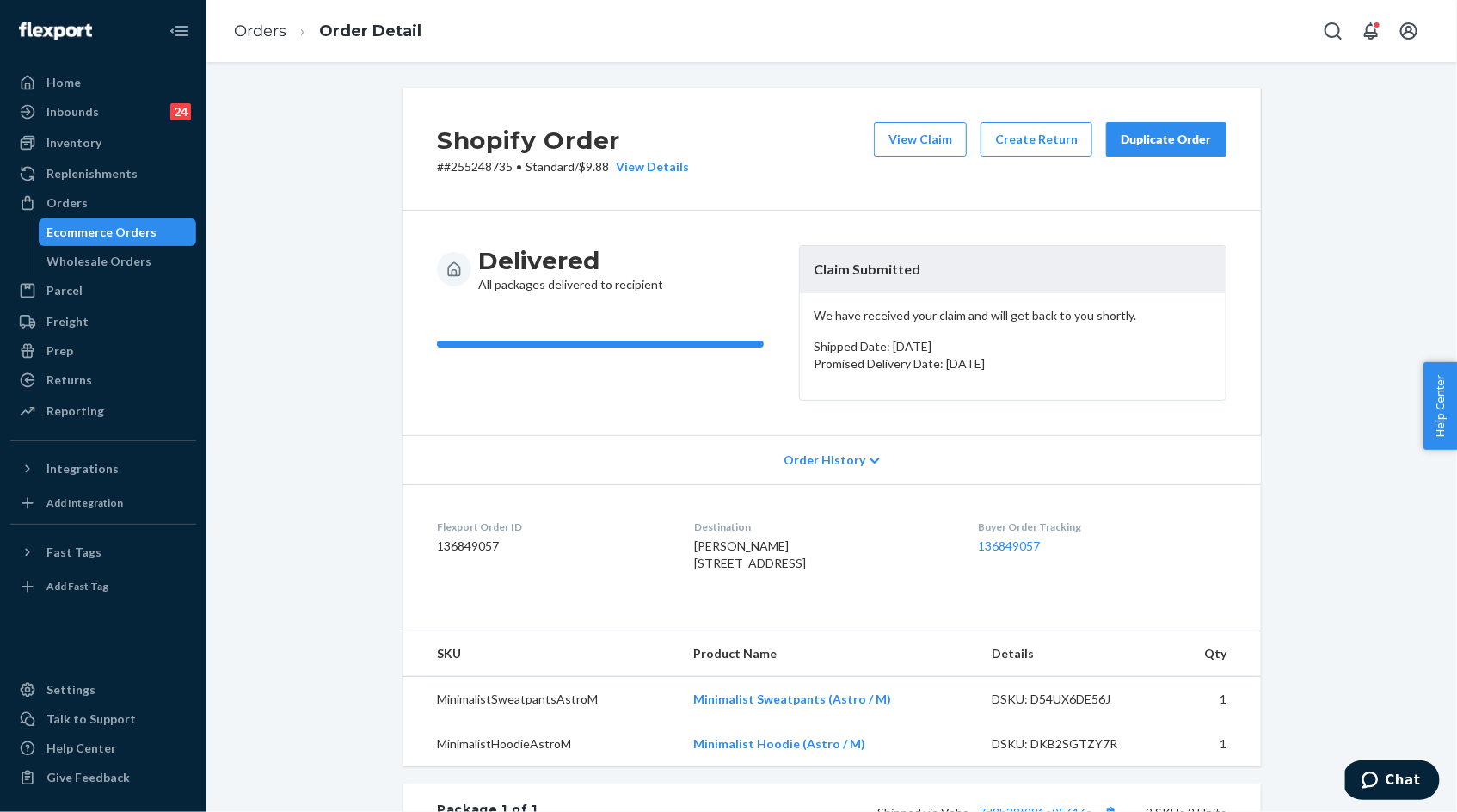
click at [490, 160] on p "# #255248735 • Standard / $9.88 View Details" at bounding box center [562, 167] width 252 height 17
copy p "255248735"
